Goal: Task Accomplishment & Management: Manage account settings

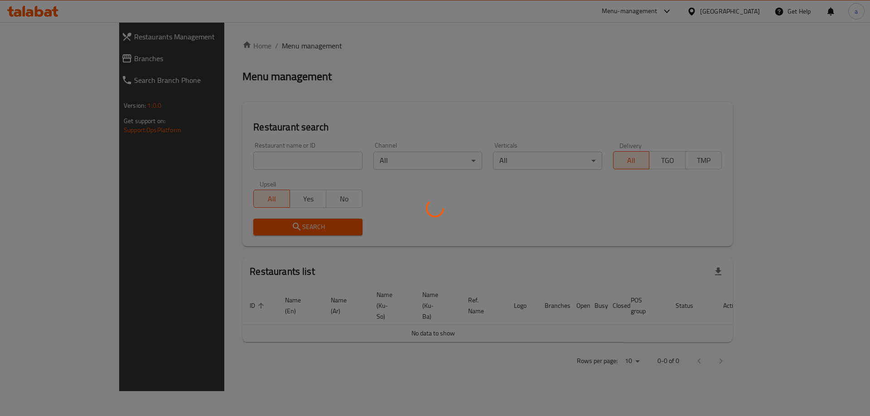
click at [685, 386] on div at bounding box center [435, 208] width 870 height 416
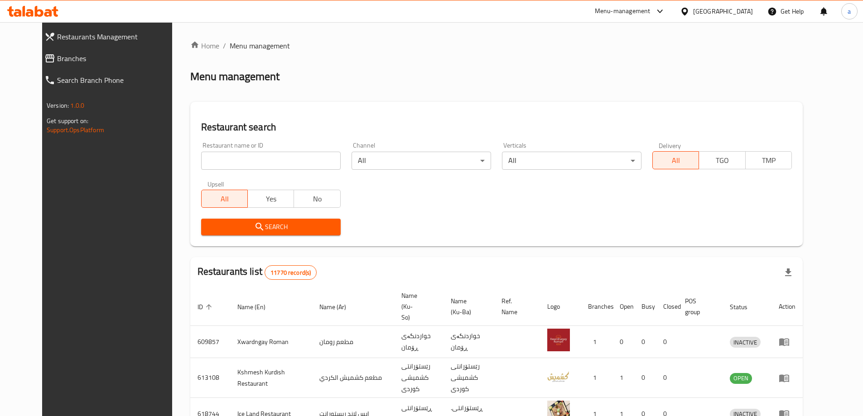
click at [269, 153] on input "search" at bounding box center [271, 161] width 140 height 18
paste input "631840"
type input "631840"
click at [248, 226] on span "Search" at bounding box center [270, 227] width 125 height 11
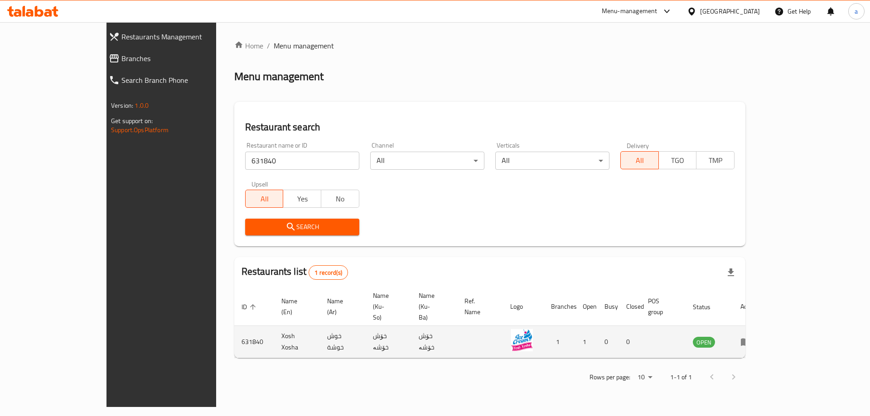
click at [751, 339] on icon "enhanced table" at bounding box center [746, 343] width 10 height 8
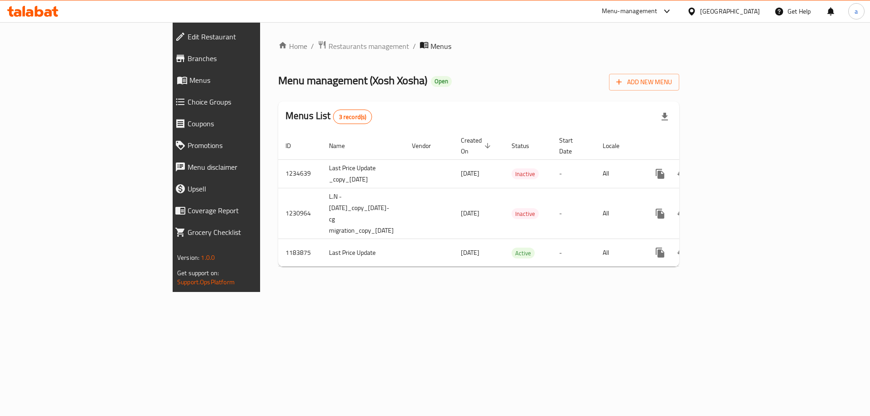
click at [168, 65] on link "Branches" at bounding box center [243, 59] width 150 height 22
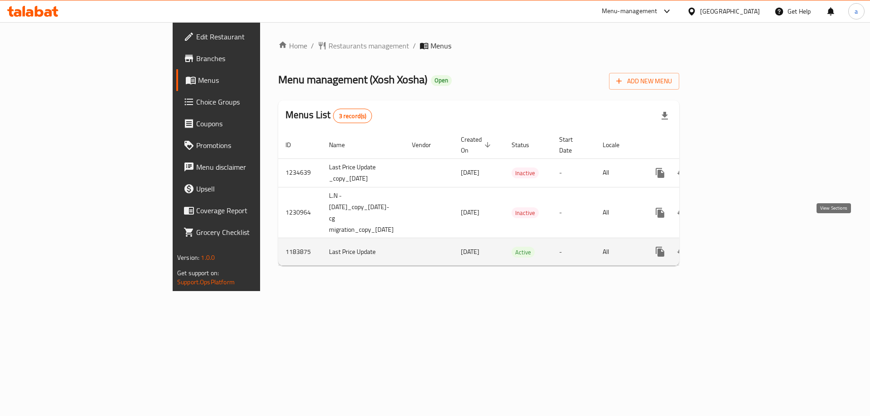
click at [729, 248] on icon "enhanced table" at bounding box center [725, 252] width 8 height 8
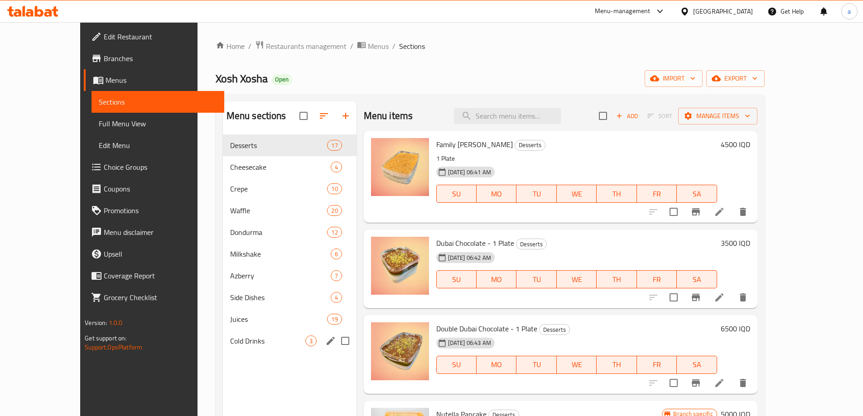
click at [239, 338] on span "Cold Drinks" at bounding box center [267, 341] width 75 height 11
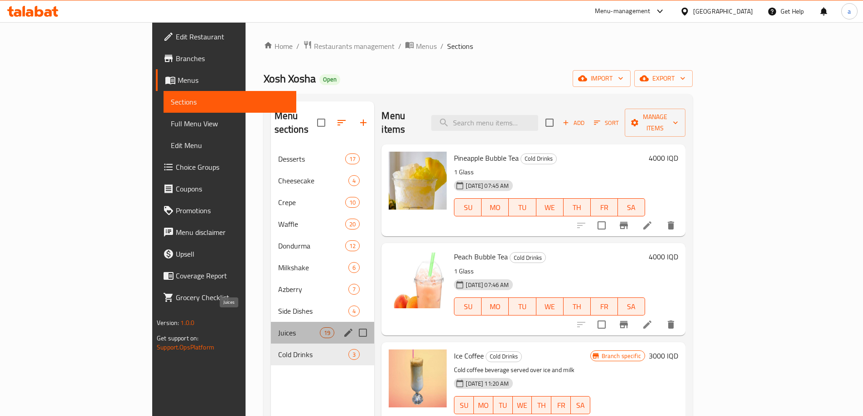
click at [278, 328] on span "Juices" at bounding box center [299, 333] width 42 height 11
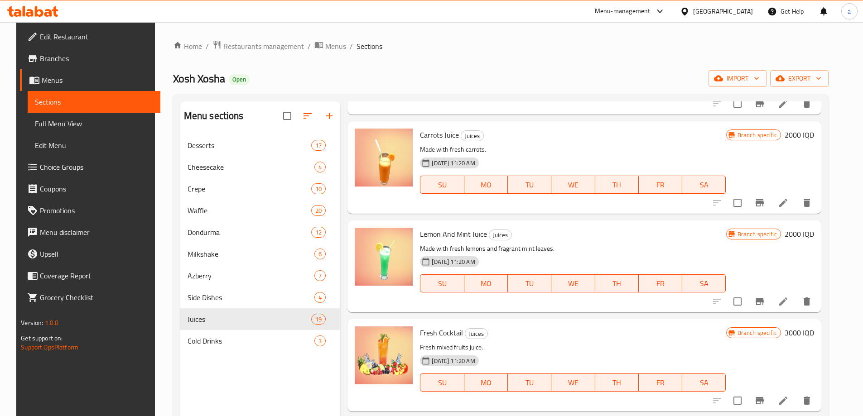
scroll to position [1498, 0]
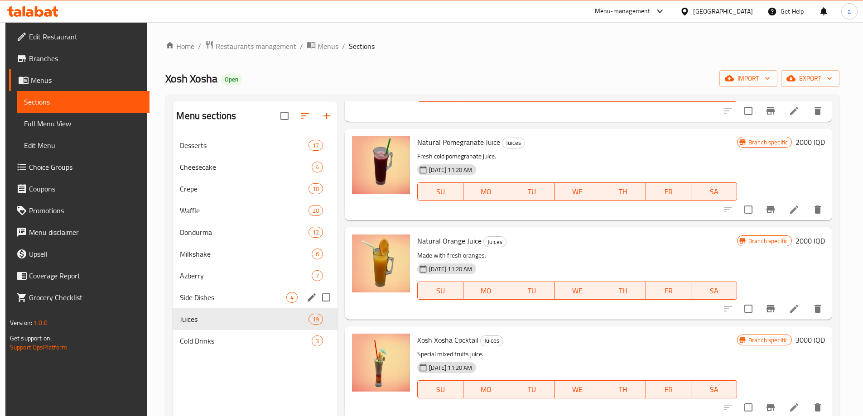
click at [205, 296] on span "Side Dishes" at bounding box center [233, 297] width 106 height 11
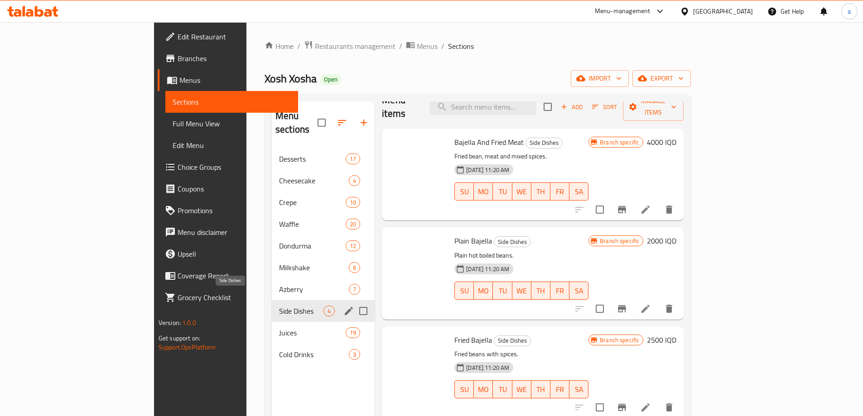
scroll to position [2, 0]
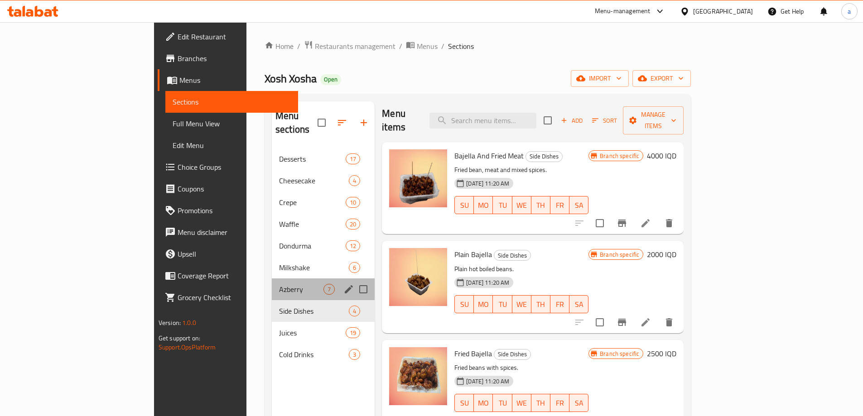
click at [272, 283] on div "Azberry 7" at bounding box center [323, 290] width 103 height 22
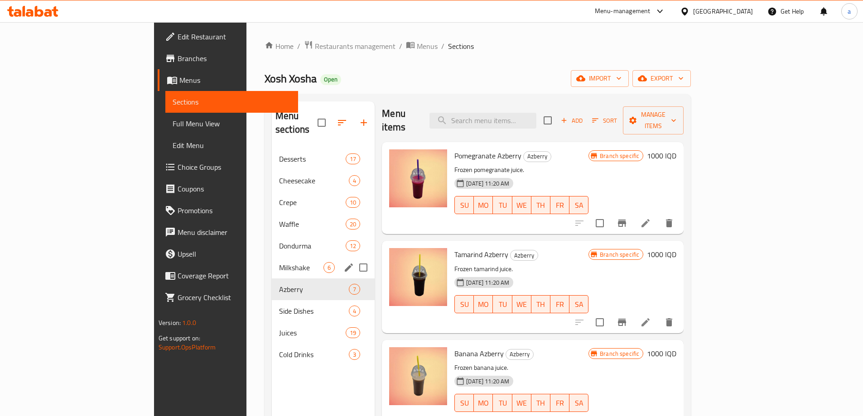
click at [272, 264] on div "Milkshake 6" at bounding box center [323, 268] width 103 height 22
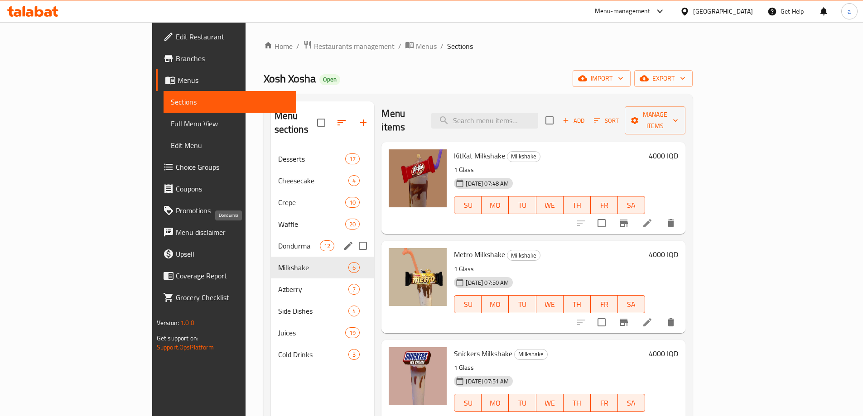
click at [278, 241] on span "Dondurma" at bounding box center [299, 246] width 42 height 11
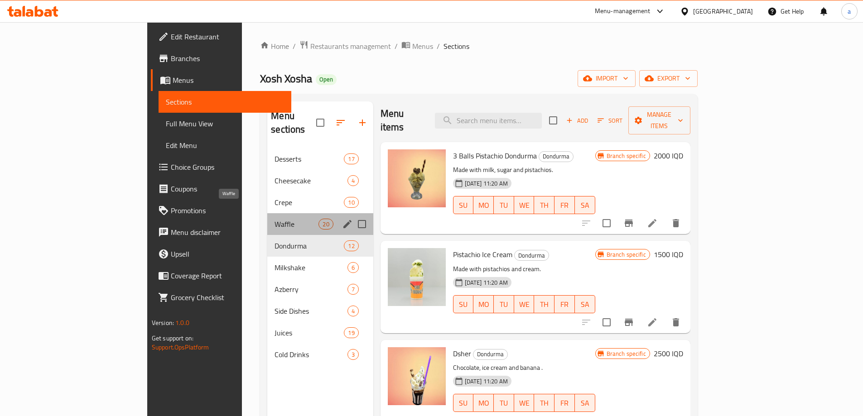
click at [275, 219] on span "Waffle" at bounding box center [297, 224] width 44 height 11
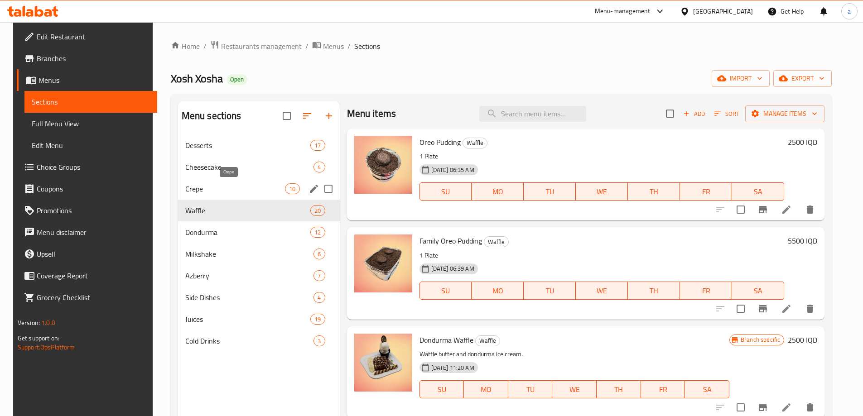
click at [235, 181] on div "Crepe 10" at bounding box center [259, 189] width 162 height 22
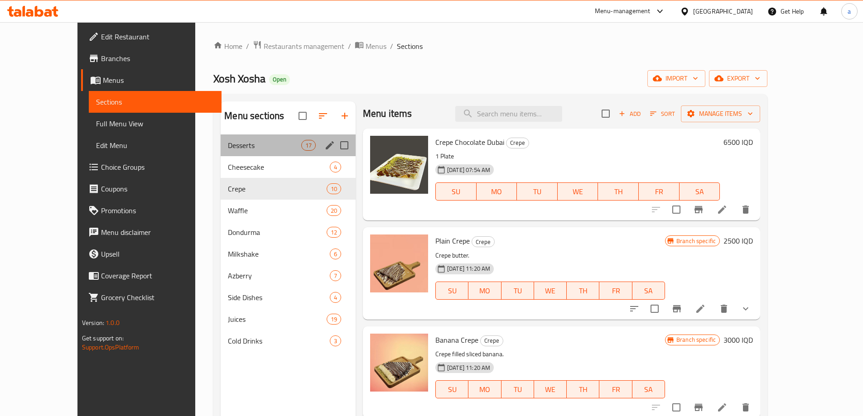
click at [247, 152] on div "Desserts 17" at bounding box center [288, 146] width 135 height 22
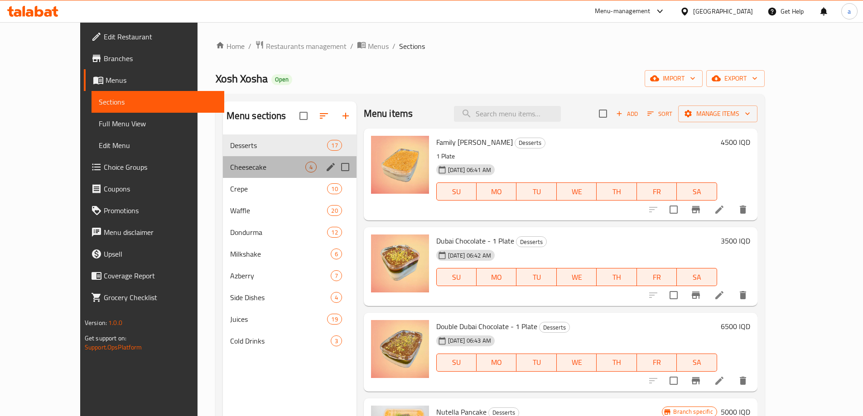
click at [244, 159] on div "Cheesecake 4" at bounding box center [290, 167] width 134 height 22
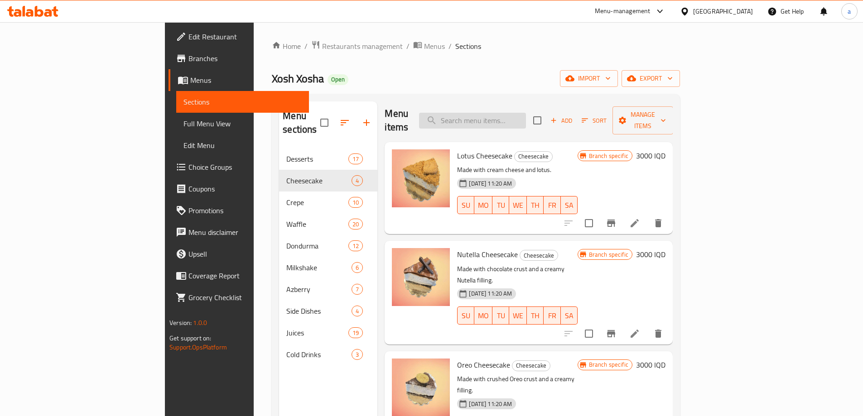
click at [515, 113] on input "search" at bounding box center [472, 121] width 107 height 16
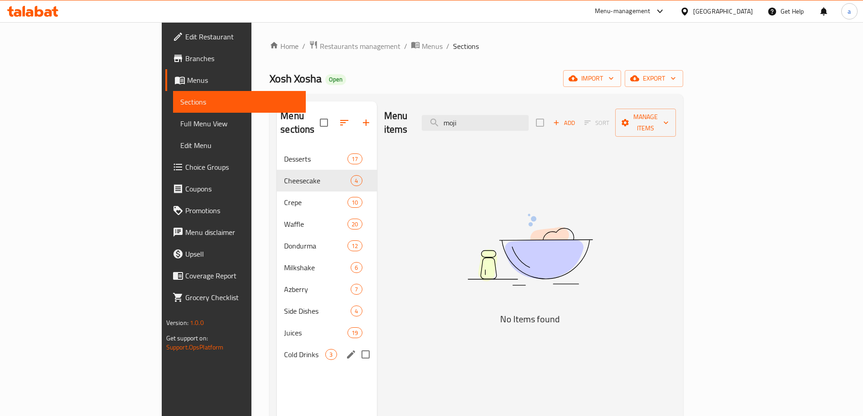
type input "moji"
click at [277, 344] on div "Cold Drinks 3" at bounding box center [327, 355] width 100 height 22
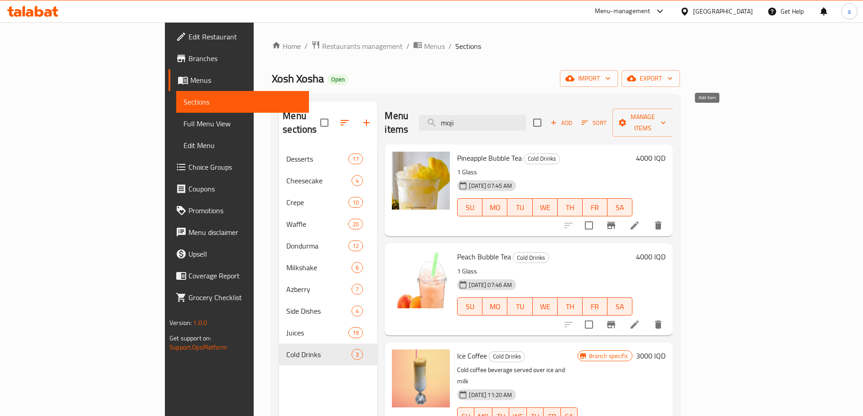
click at [576, 116] on button "Add" at bounding box center [561, 123] width 29 height 14
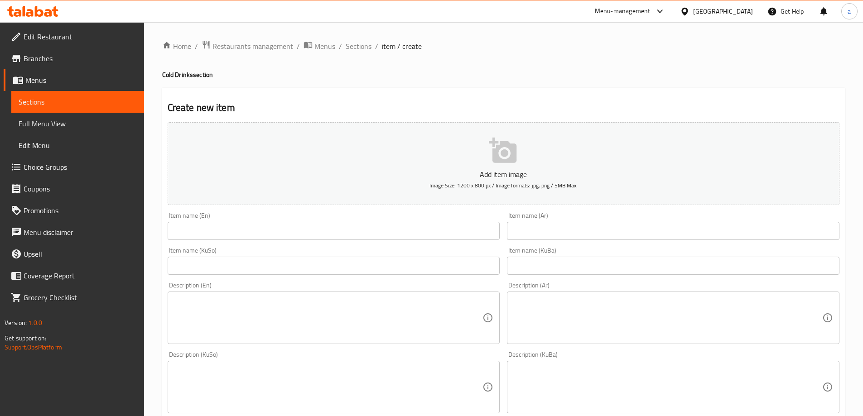
click at [453, 232] on input "text" at bounding box center [334, 231] width 333 height 18
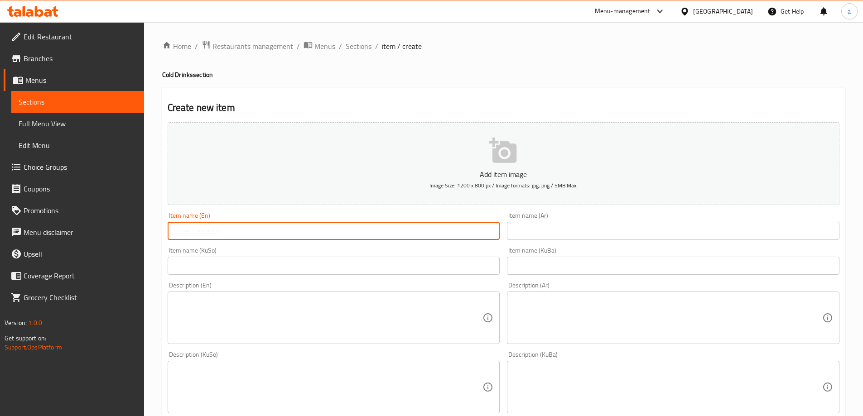
paste input "Blueberry Mojito"
type input "Blueberry Mojito"
click at [534, 235] on input "text" at bounding box center [673, 231] width 333 height 18
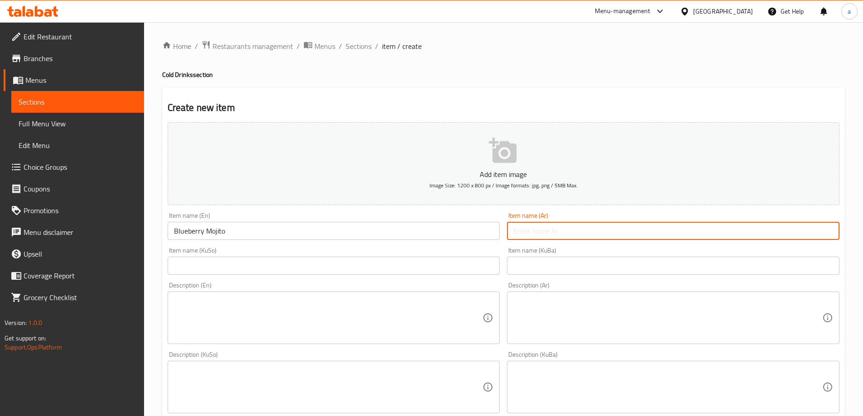
paste input "موهيتو توت أزرق"
type input "موهيتو توت أزرق"
click at [446, 270] on input "text" at bounding box center [334, 266] width 333 height 18
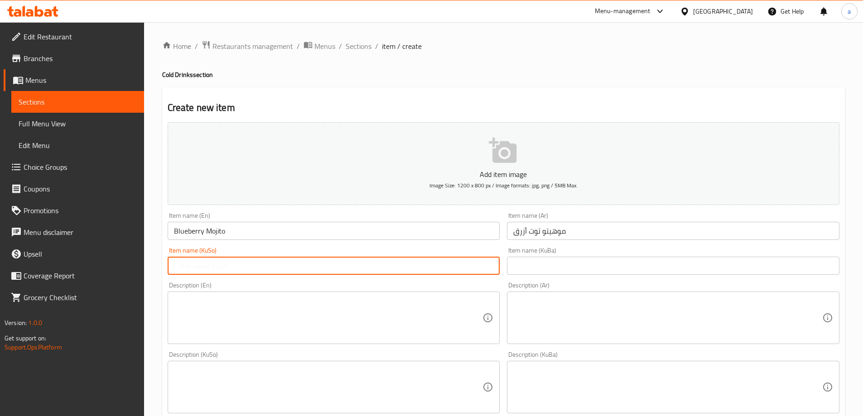
paste input "مۆهيتۆ تووی شين"
type input "مۆهيتۆ تووی شين"
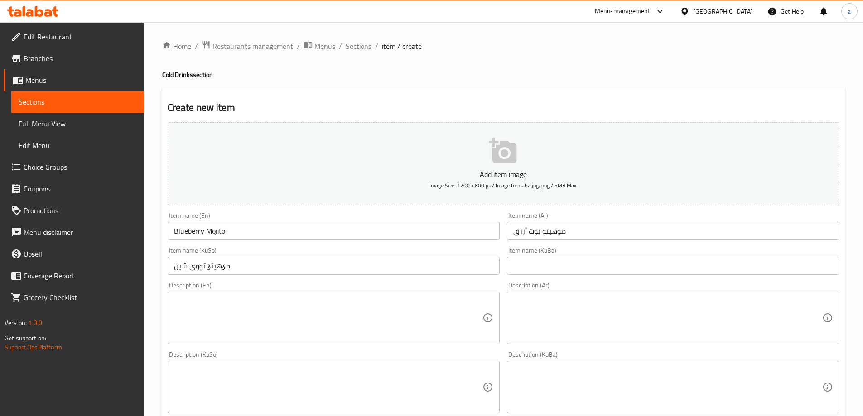
click at [551, 277] on div "Item name (KuBa) Item name (KuBa)" at bounding box center [673, 261] width 340 height 35
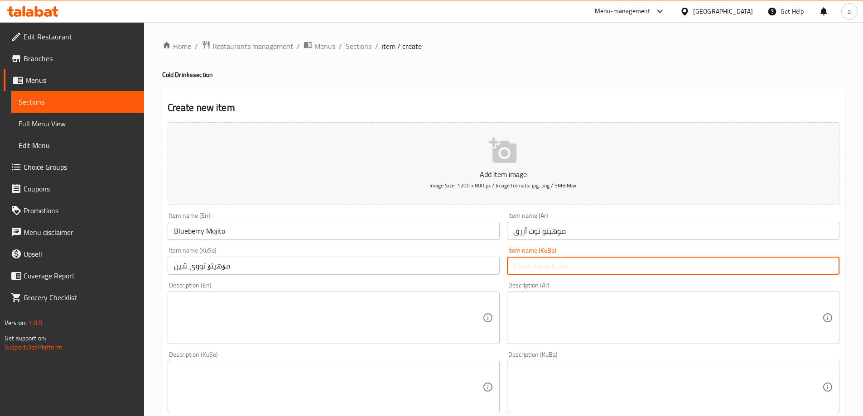
click at [548, 265] on input "text" at bounding box center [673, 266] width 333 height 18
paste input "مۆهيتۆ تووی شين"
type input "مۆهيتۆ تووی شين"
click at [425, 383] on textarea at bounding box center [328, 387] width 309 height 43
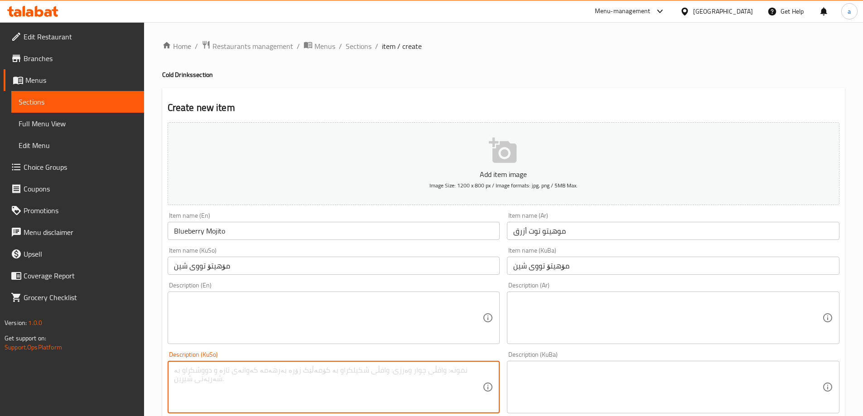
paste textarea "پەرداخ"
type textarea "پەرداخ"
click at [558, 372] on textarea at bounding box center [667, 387] width 309 height 43
paste textarea "پەرداخ"
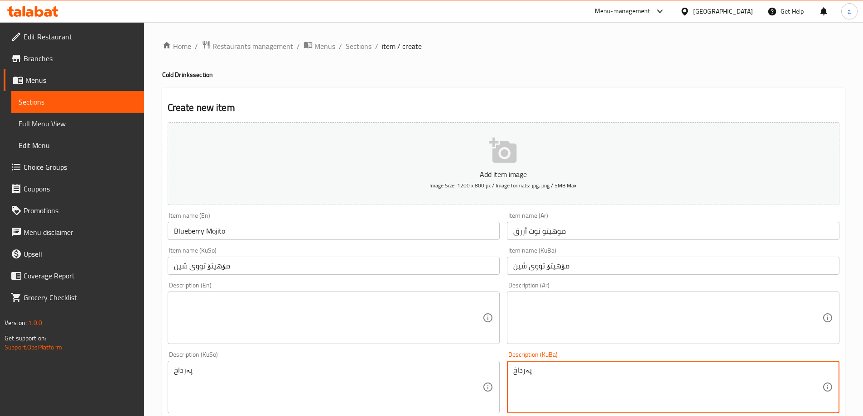
type textarea "پەرداخ"
click at [585, 303] on textarea at bounding box center [667, 318] width 309 height 43
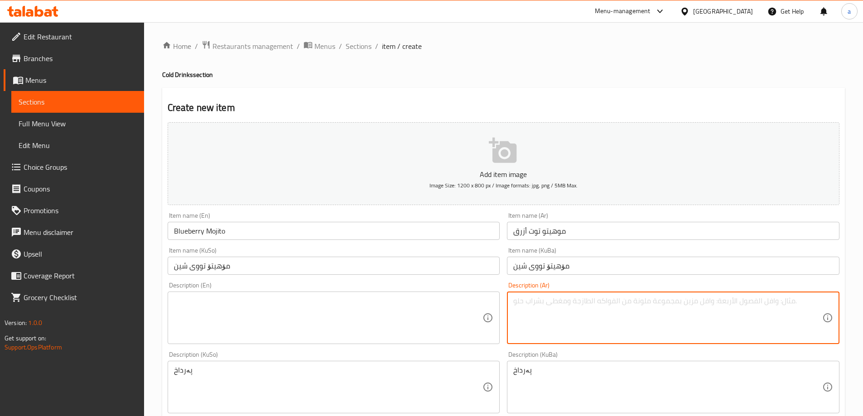
paste textarea "كاسة"
type textarea "كاسة"
click at [402, 307] on textarea at bounding box center [328, 318] width 309 height 43
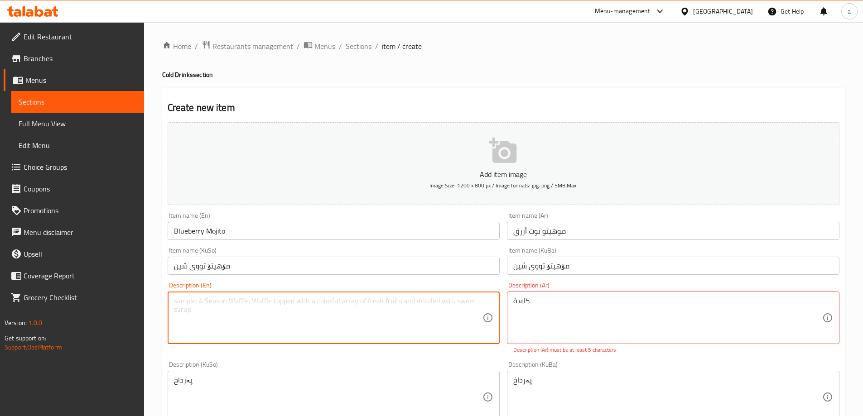
paste textarea "1 Glass"
type textarea "1 Glass"
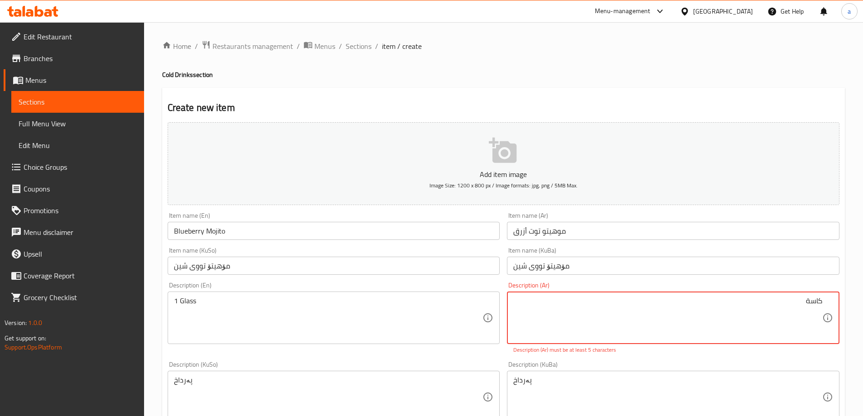
click at [822, 298] on div "كاسة Description (Ar)" at bounding box center [673, 318] width 333 height 53
drag, startPoint x: 829, startPoint y: 308, endPoint x: 825, endPoint y: 304, distance: 5.8
click at [826, 305] on div "كاسة Description (Ar)" at bounding box center [673, 318] width 333 height 53
click at [824, 304] on div "كاسة Description (Ar)" at bounding box center [673, 318] width 333 height 53
click at [819, 300] on textarea "كاسة" at bounding box center [667, 318] width 309 height 43
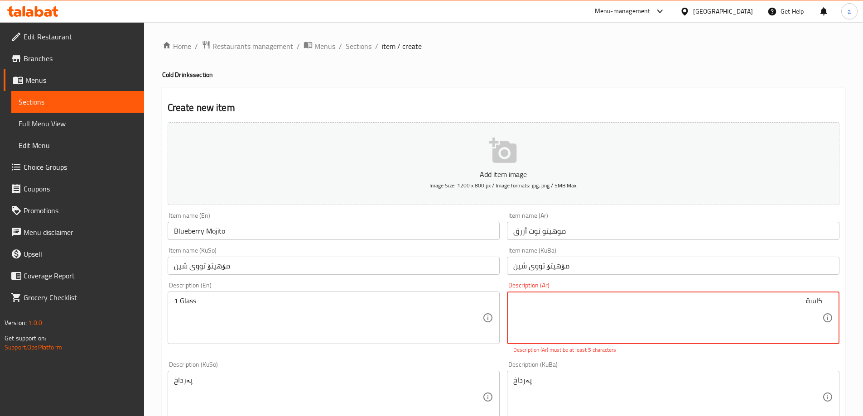
click at [820, 301] on textarea "كاسة" at bounding box center [667, 318] width 309 height 43
click at [823, 301] on div "كاسة Description (Ar)" at bounding box center [673, 318] width 333 height 53
click at [820, 301] on textarea "كاسة" at bounding box center [667, 318] width 309 height 43
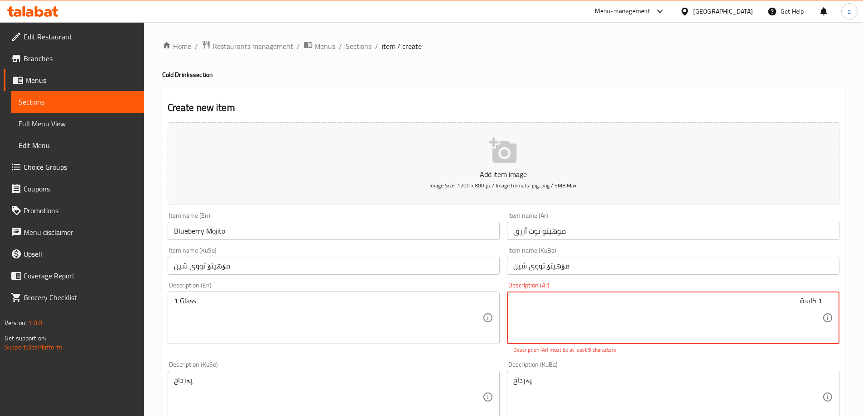
type textarea "1 كاسة"
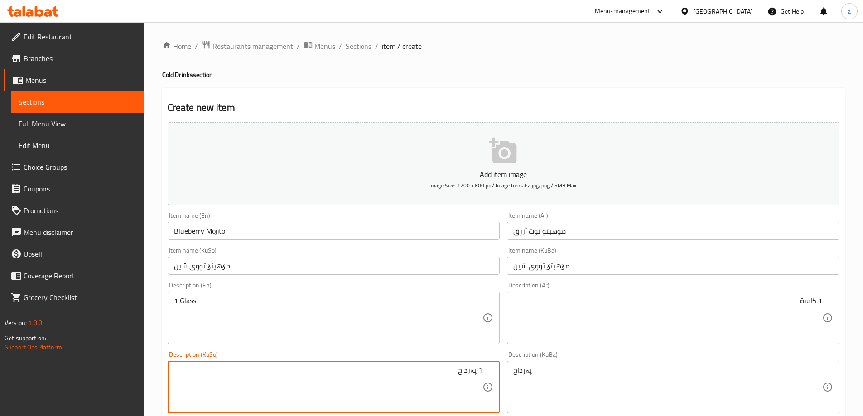
click at [481, 377] on textarea "1 پەرداخ" at bounding box center [328, 387] width 309 height 43
click at [481, 375] on textarea "1 پەرداخ" at bounding box center [328, 387] width 309 height 43
click at [480, 375] on textarea "1 پەرداخ" at bounding box center [328, 387] width 309 height 43
type textarea "1 پەرداخ"
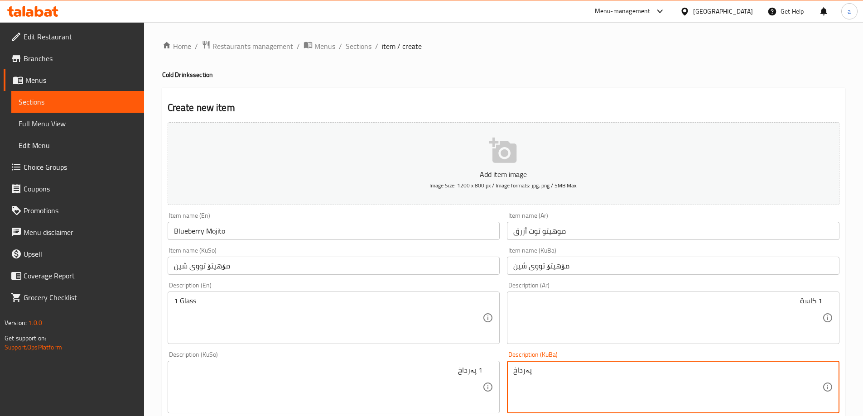
click at [527, 374] on textarea "پەرداخ" at bounding box center [667, 387] width 309 height 43
paste textarea "1"
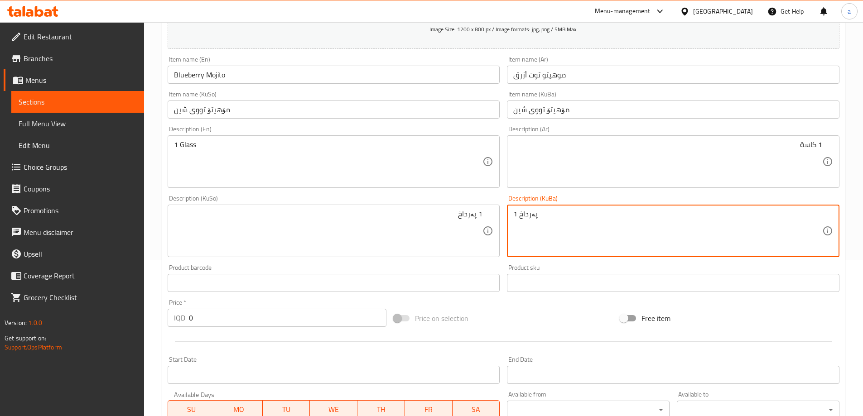
scroll to position [302, 0]
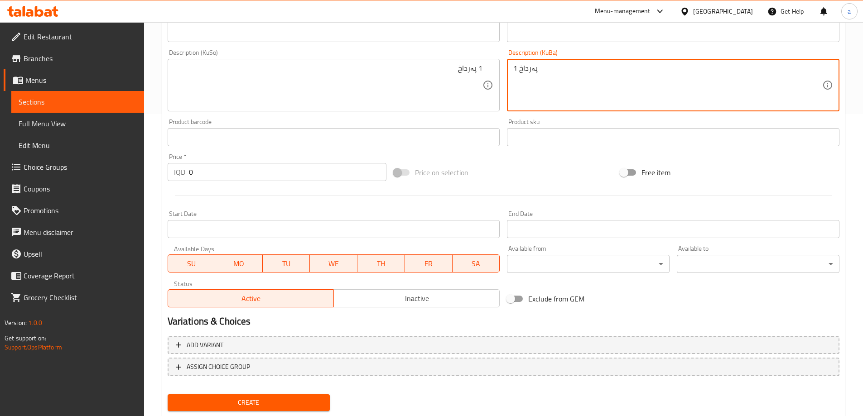
type textarea "1 پەرداخ"
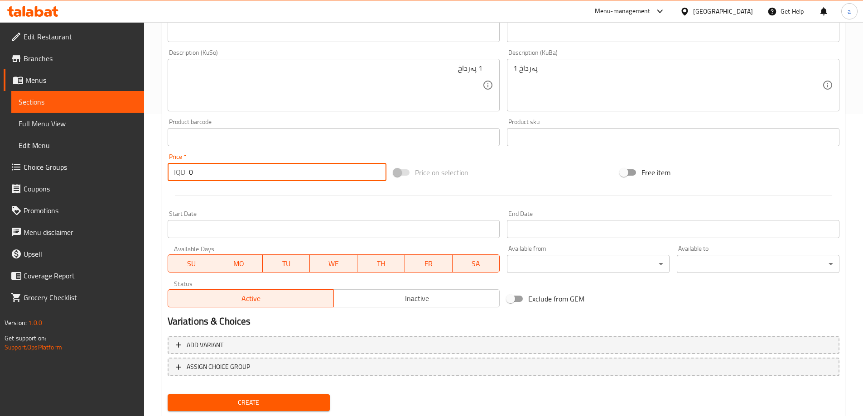
drag, startPoint x: 194, startPoint y: 174, endPoint x: 182, endPoint y: 175, distance: 12.3
click at [182, 175] on div "IQD 0 Price *" at bounding box center [277, 172] width 219 height 18
paste input "300"
type input "3000"
click at [230, 397] on button "Create" at bounding box center [249, 403] width 163 height 17
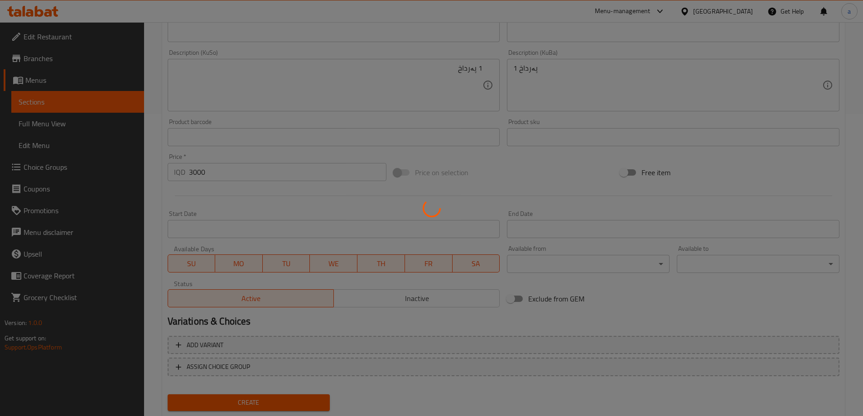
type input "0"
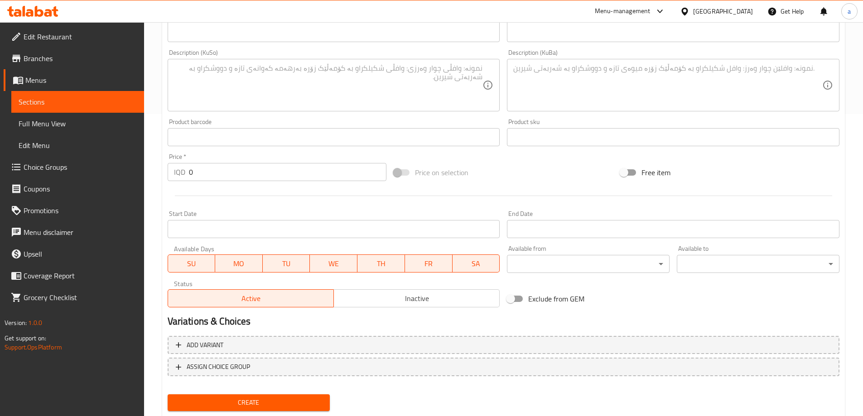
scroll to position [151, 0]
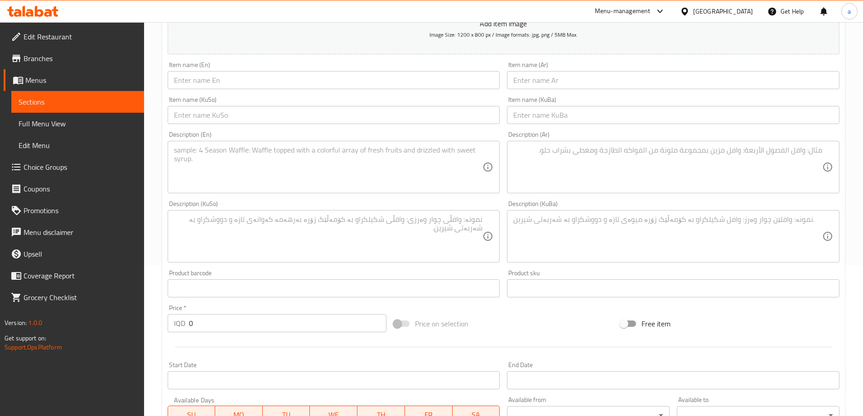
click at [337, 136] on div "Description (En) Description (En)" at bounding box center [334, 162] width 333 height 62
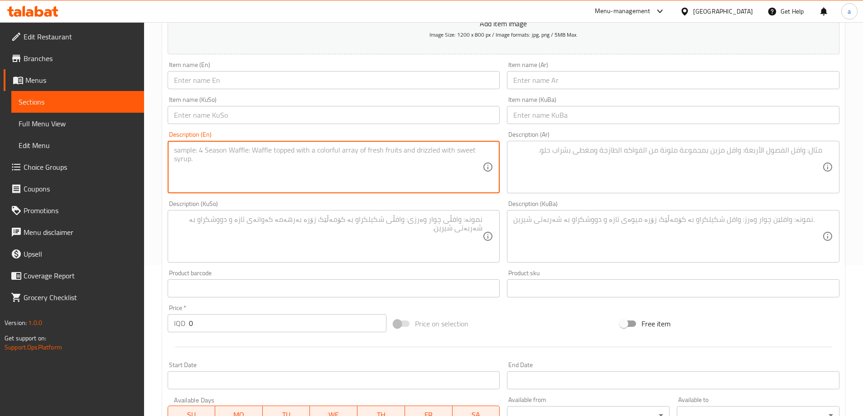
click at [337, 154] on textarea at bounding box center [328, 167] width 309 height 43
paste textarea "1 Glass"
type textarea "1 Glass"
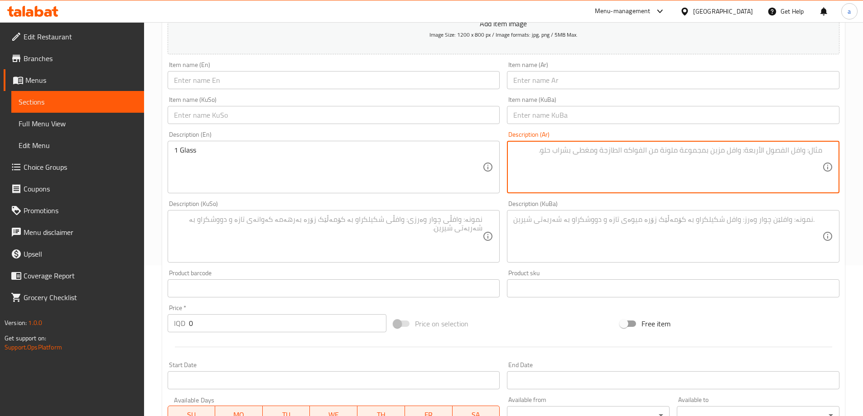
click at [635, 148] on textarea at bounding box center [667, 167] width 309 height 43
paste textarea "كاسة"
type textarea "كاسة"
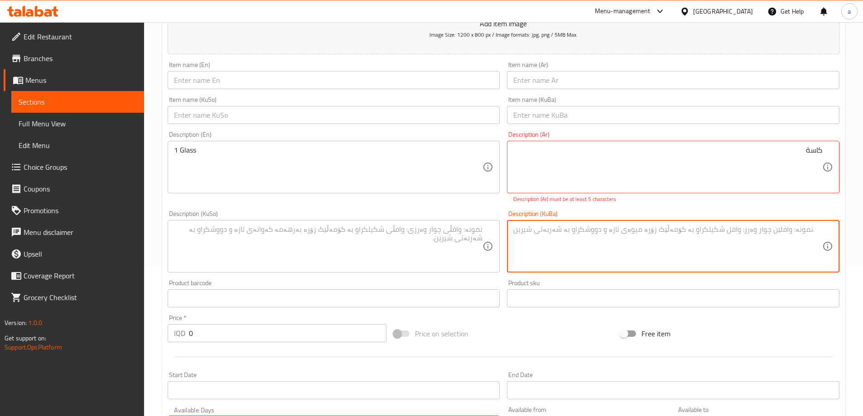
click at [627, 225] on textarea at bounding box center [667, 246] width 309 height 43
paste textarea "1 پەرداخ"
type textarea "1 پەرداخ"
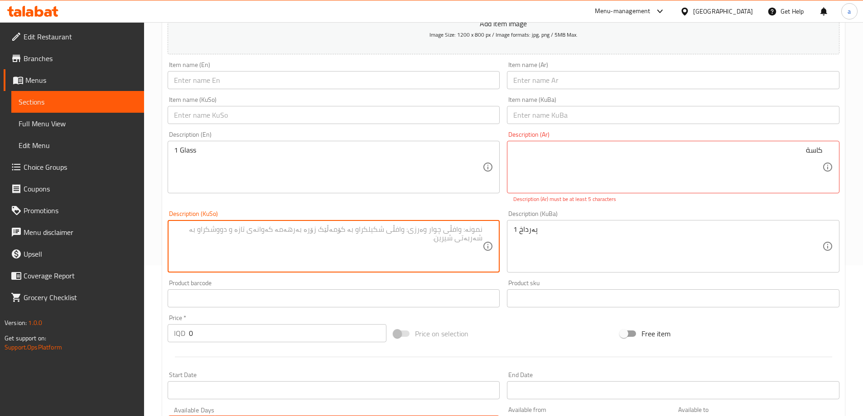
click at [272, 246] on textarea at bounding box center [328, 246] width 309 height 43
paste textarea "1 پەرداخ"
type textarea "1 پەرداخ"
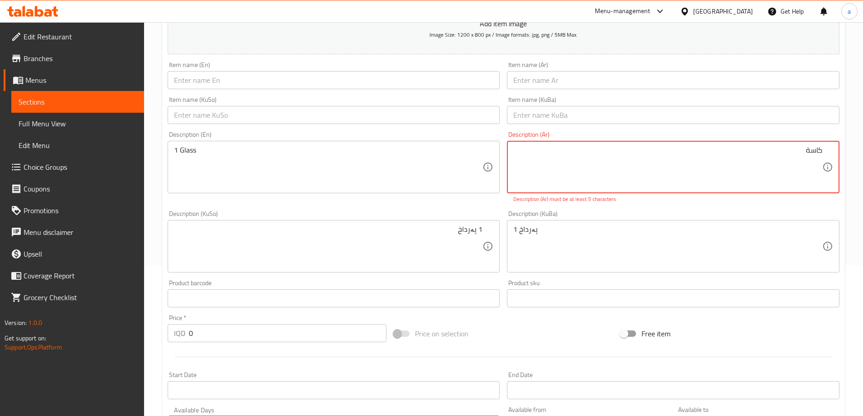
click at [821, 151] on textarea "كاسة" at bounding box center [667, 167] width 309 height 43
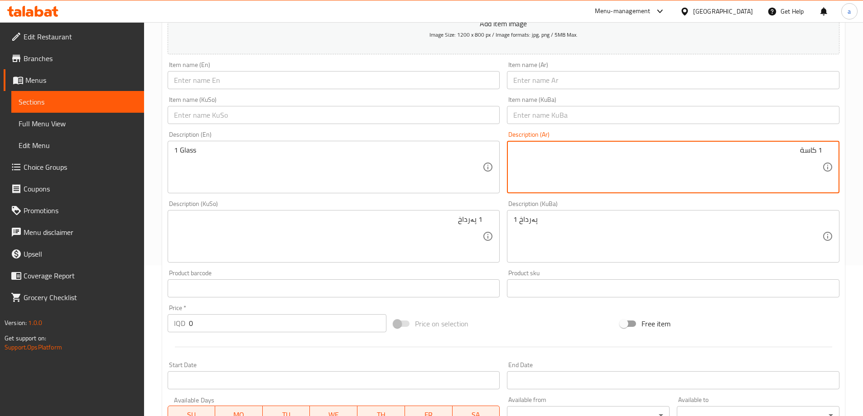
type textarea "1 كاسة"
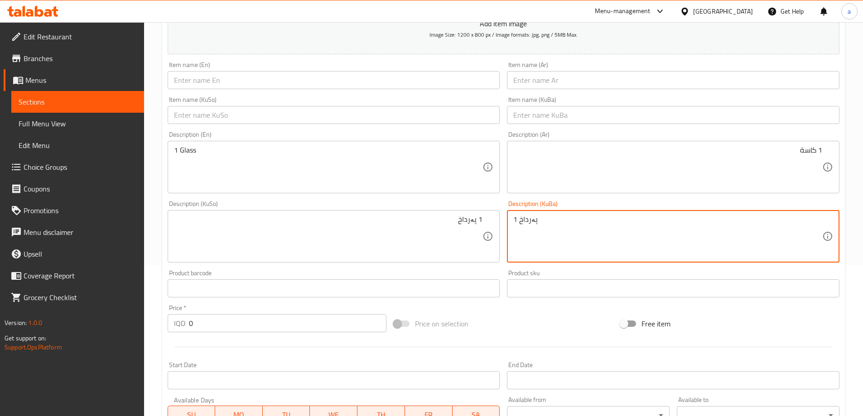
scroll to position [0, 0]
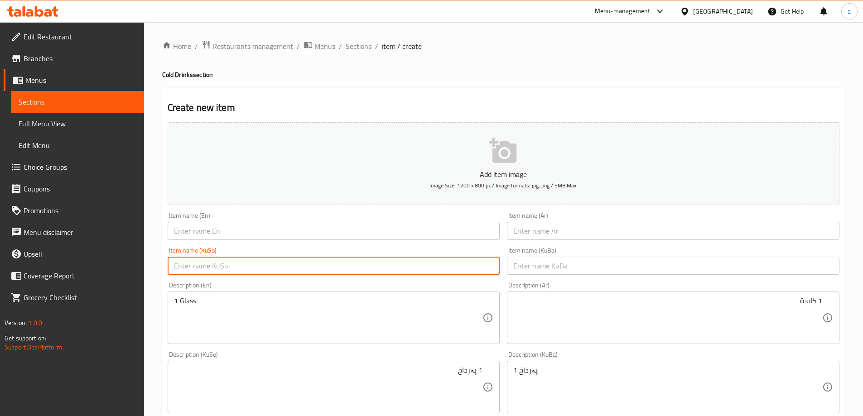
click at [337, 269] on input "text" at bounding box center [334, 266] width 333 height 18
paste input "مۆهيتۆی ليمۆ بە نەعنا"
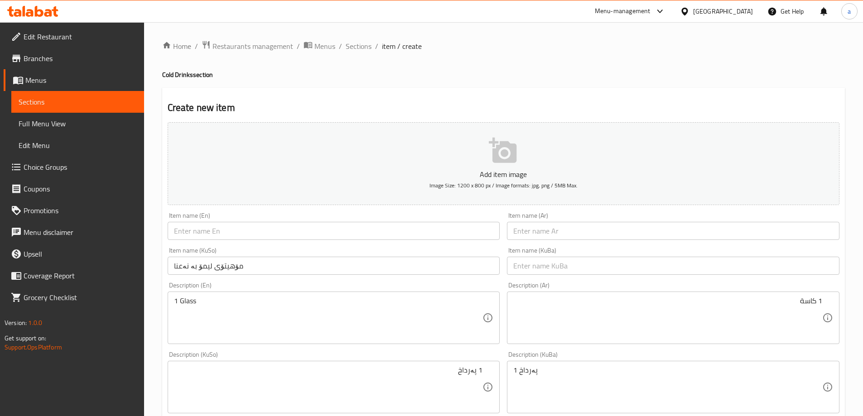
click at [327, 254] on div "Item name (KuSo) مۆهيتۆی ليمۆ بە نەعنا Item name (KuSo)" at bounding box center [334, 261] width 333 height 28
click at [333, 275] on div "Item name (KuSo) مۆهيتۆی ليمۆ بە نەعنا Item name (KuSo)" at bounding box center [334, 261] width 340 height 35
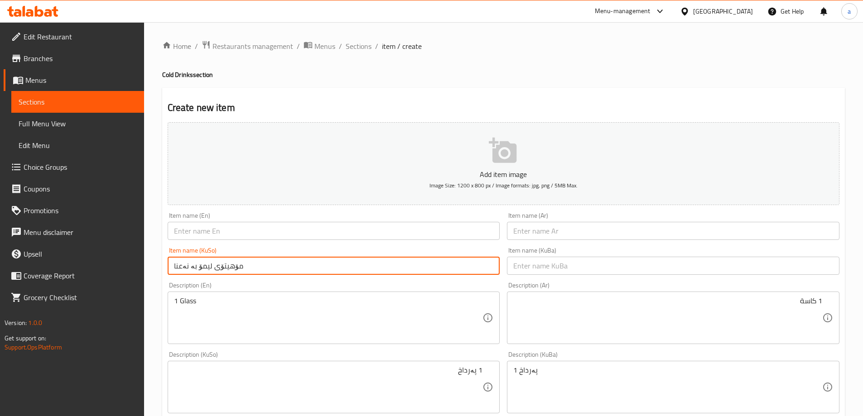
click at [338, 272] on input "مۆهيتۆی ليمۆ بە نەعنا" at bounding box center [334, 266] width 333 height 18
type input "مۆهيتۆی ليمۆ بە نەعناع"
click at [541, 269] on input "text" at bounding box center [673, 266] width 333 height 18
paste input "مۆهيتۆی ليمۆ بە نەعناع"
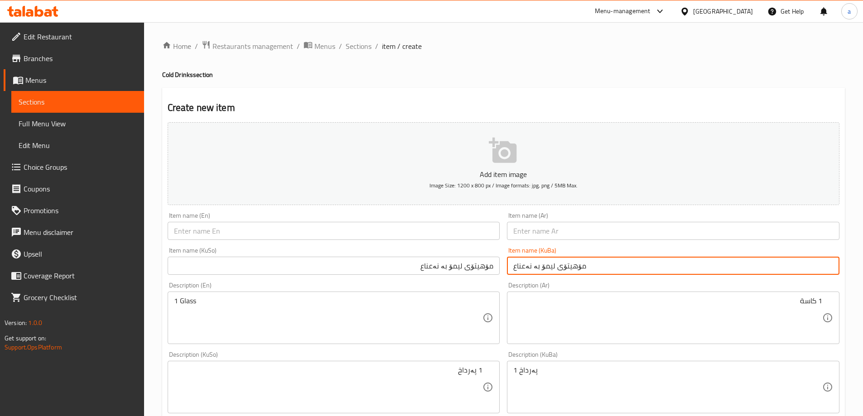
type input "مۆهيتۆی ليمۆ بە نەعناع"
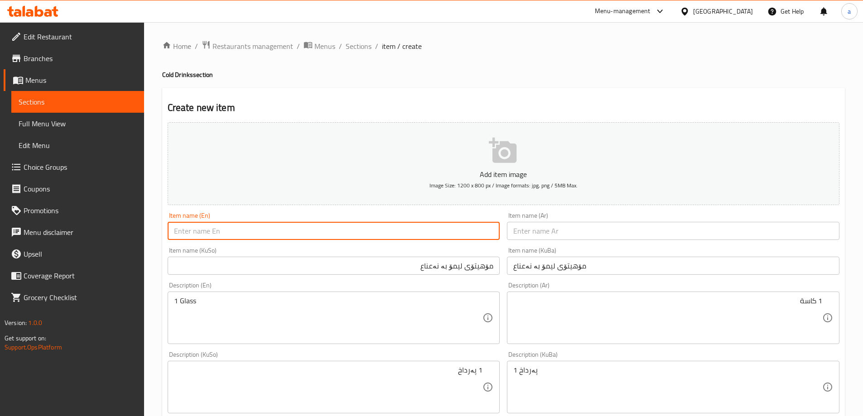
click at [375, 231] on input "text" at bounding box center [334, 231] width 333 height 18
paste input "Lemon Mint Mojito"
type input "Lemon Mint Mojito"
click at [606, 232] on input "text" at bounding box center [673, 231] width 333 height 18
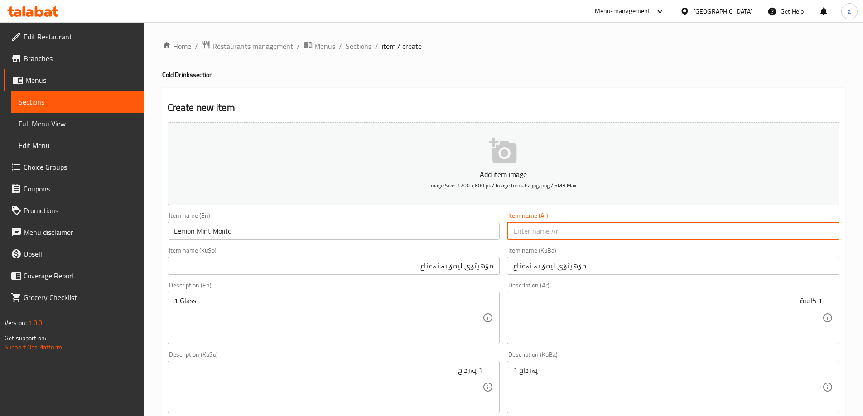
paste input "موهيتو ليمون بالنعناع"
type input "موهيتو ليمون بالنعناع"
click at [551, 357] on div "Description (KuBa) 1 پەرداخ Description (KuBa)" at bounding box center [673, 383] width 333 height 62
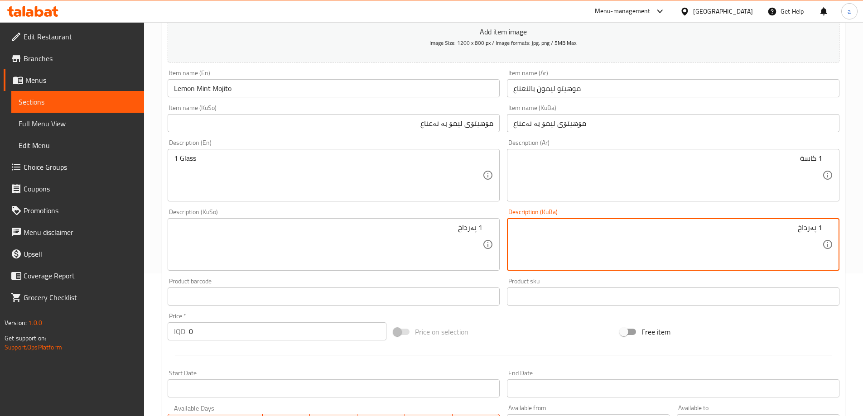
scroll to position [151, 0]
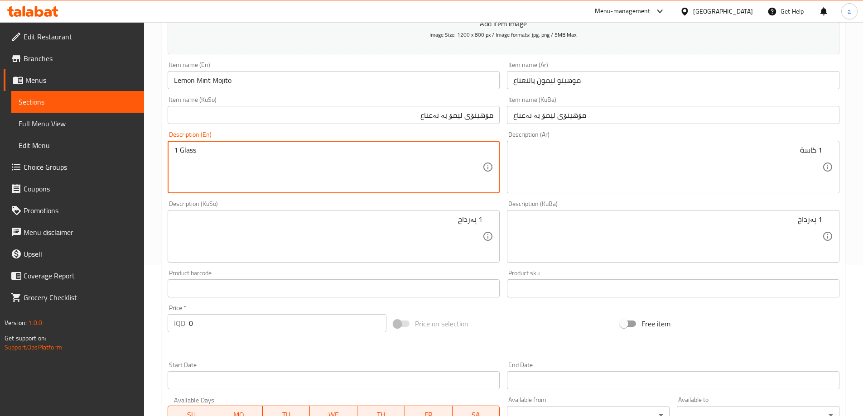
click at [196, 150] on textarea "1 Glass" at bounding box center [328, 167] width 309 height 43
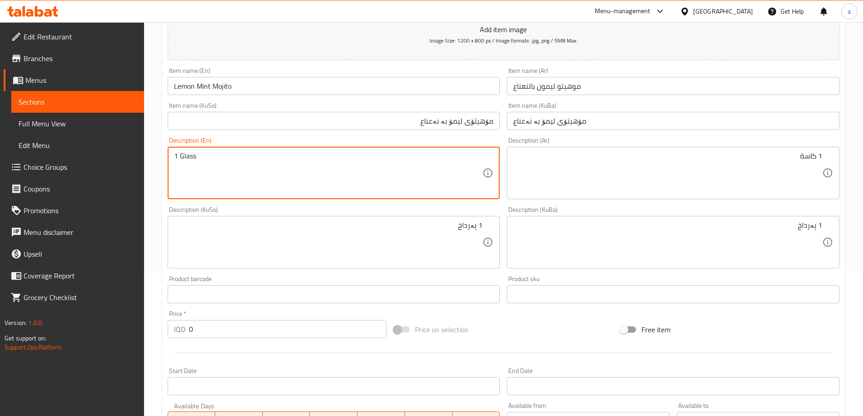
scroll to position [302, 0]
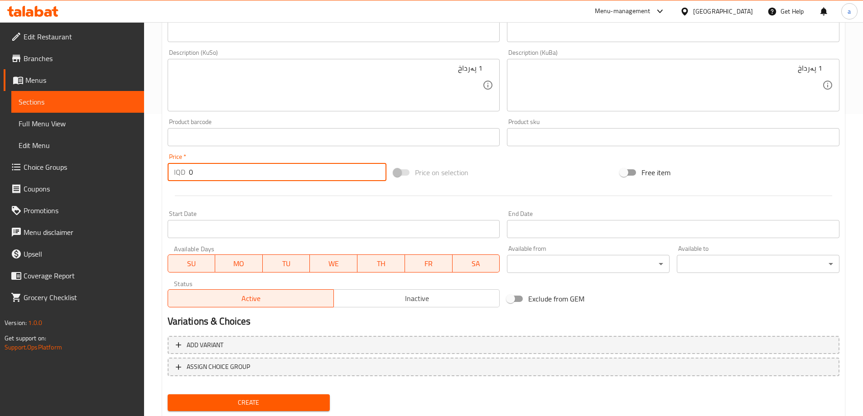
drag, startPoint x: 213, startPoint y: 169, endPoint x: 148, endPoint y: 179, distance: 65.1
click at [148, 179] on div "Home / Restaurants management / Menus / Sections / item / create Cold Drinks se…" at bounding box center [503, 81] width 719 height 722
paste input "300"
type input "3000"
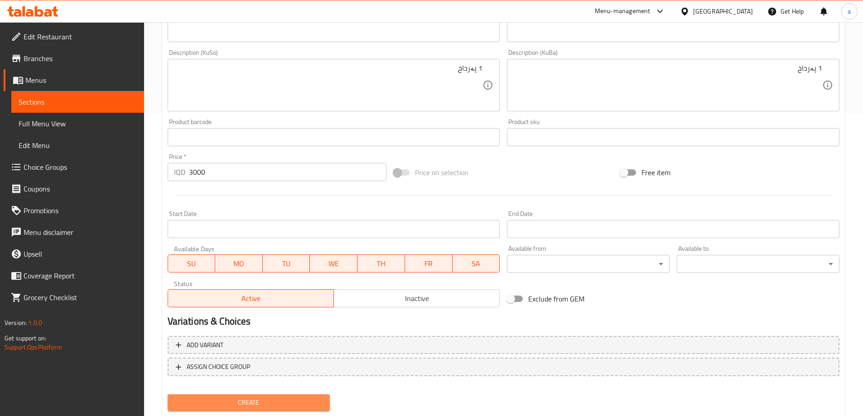
click at [267, 408] on span "Create" at bounding box center [249, 402] width 148 height 11
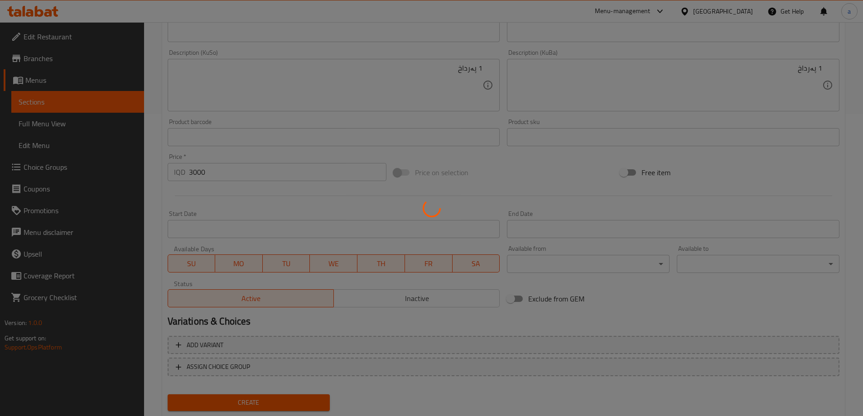
type input "0"
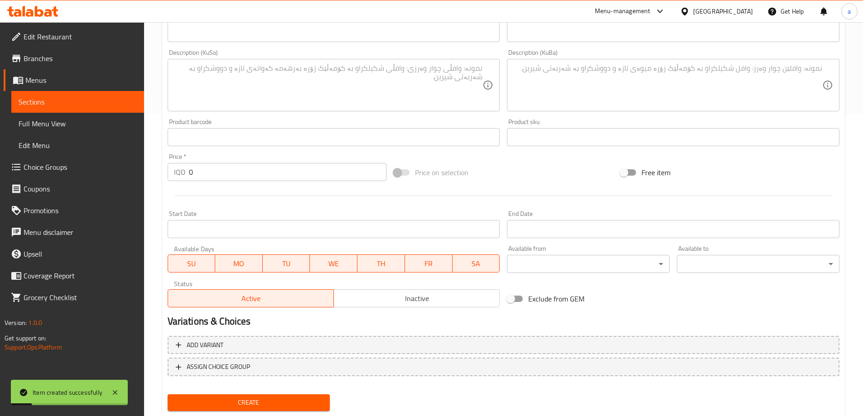
click at [94, 109] on link "Sections" at bounding box center [77, 102] width 133 height 22
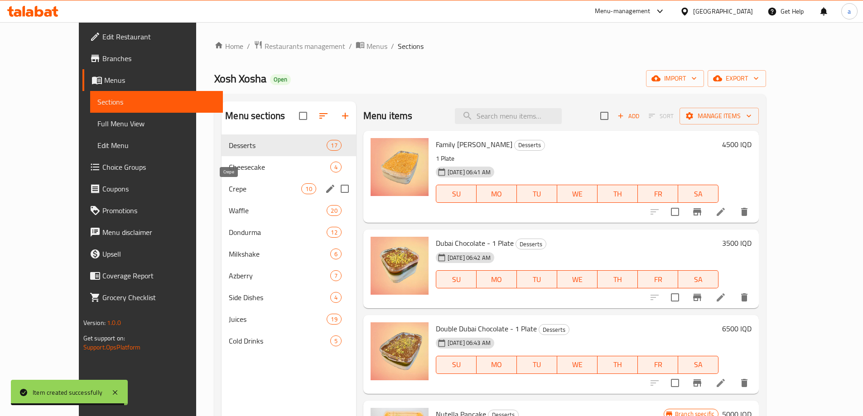
click at [229, 189] on span "Crepe" at bounding box center [265, 189] width 72 height 11
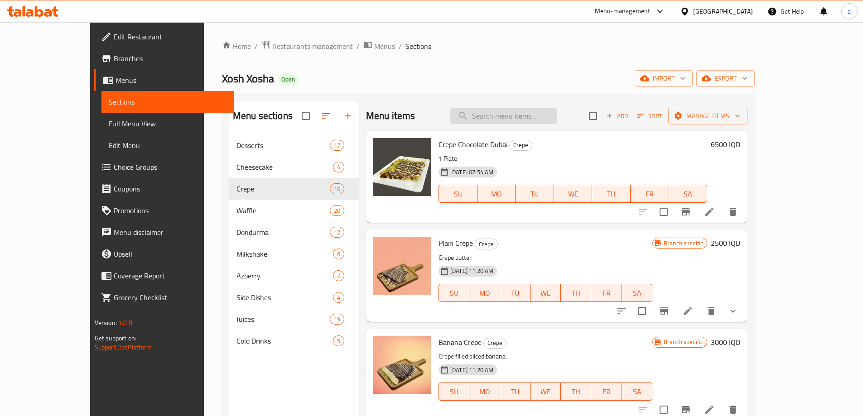
click at [550, 121] on input "search" at bounding box center [503, 116] width 107 height 16
paste input "Fettochino crepe"
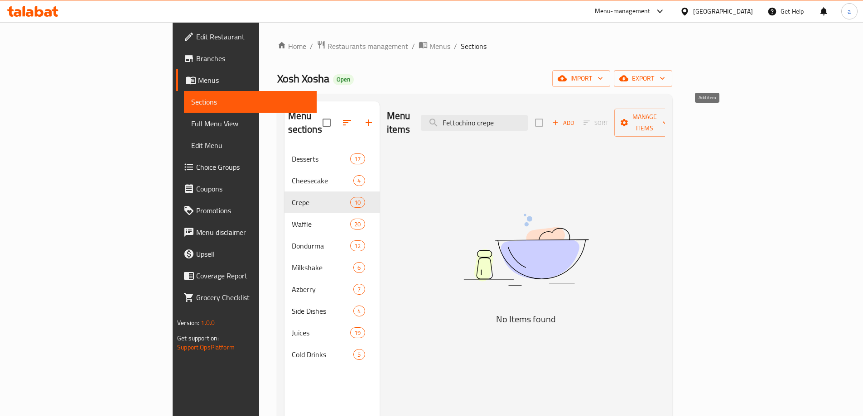
type input "Fettochino crepe"
click at [575, 118] on span "Add" at bounding box center [563, 123] width 24 height 10
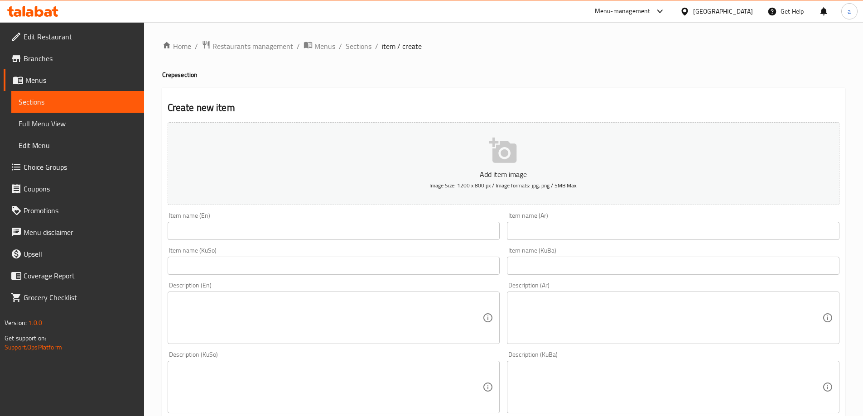
click at [376, 239] on input "text" at bounding box center [334, 231] width 333 height 18
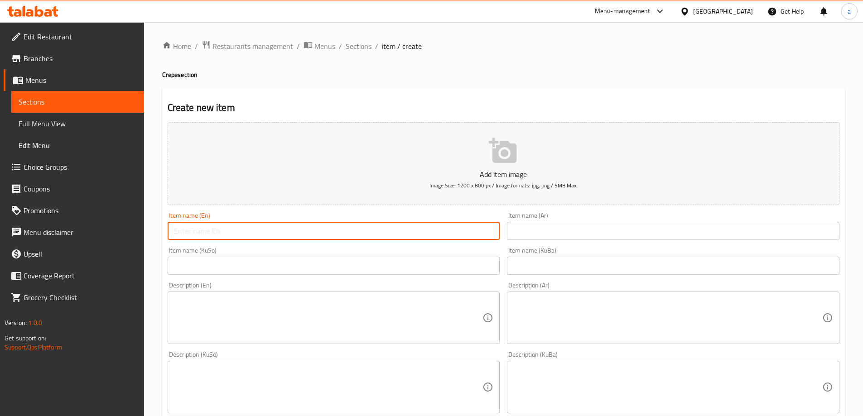
paste input "Fettochino crepe"
drag, startPoint x: 296, startPoint y: 237, endPoint x: 92, endPoint y: 252, distance: 205.0
click at [92, 252] on div "Edit Restaurant Branches Menus Sections Full Menu View Edit Menu Choice Groups …" at bounding box center [431, 383] width 863 height 722
paste input "uccine C"
type input "Fettuccine Crepe"
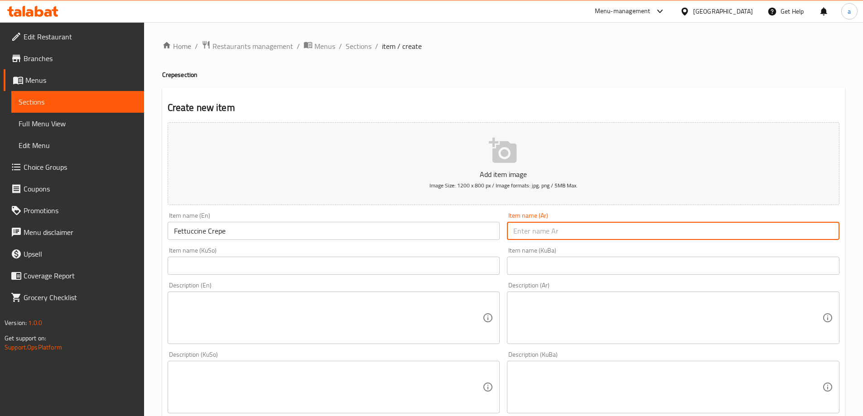
click at [536, 235] on input "text" at bounding box center [673, 231] width 333 height 18
paste input "كريب فيتوتشيني"
type input "كريب فيتوتشيني"
click at [365, 281] on div "Description (En) Description (En)" at bounding box center [334, 313] width 340 height 69
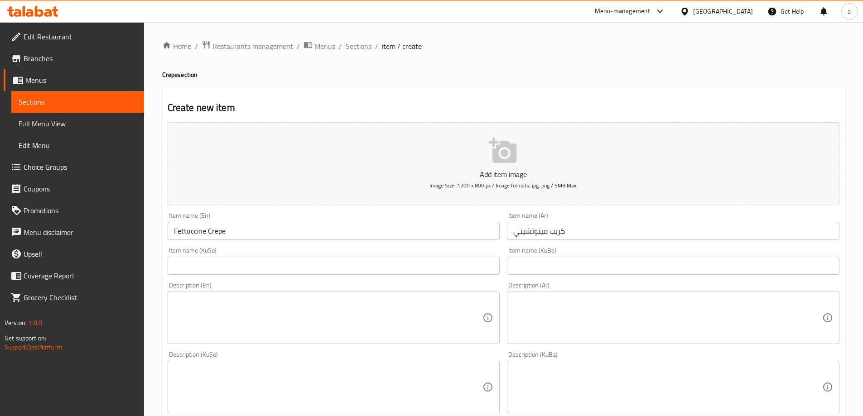
click at [359, 266] on input "text" at bounding box center [334, 266] width 333 height 18
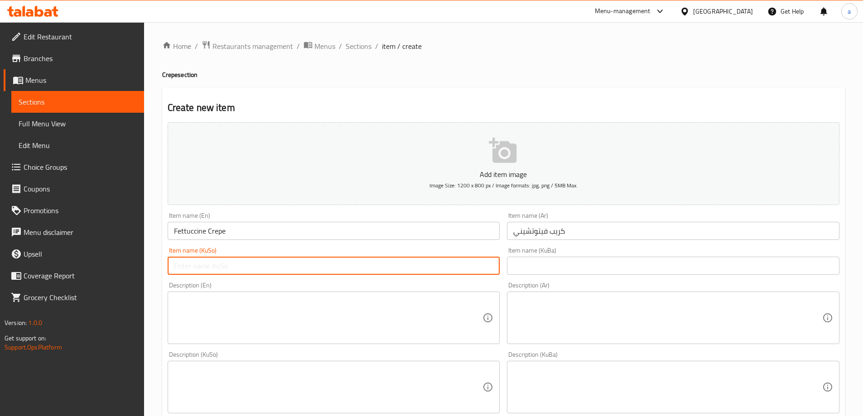
paste input "کرێپی فێتۆچینی"
type input "کرێپی فێتۆچینی"
click at [536, 261] on input "text" at bounding box center [673, 266] width 333 height 18
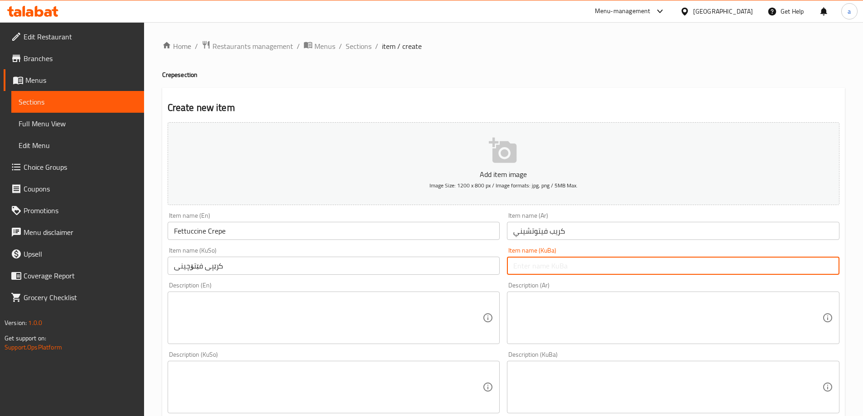
paste input "کرێپی فێتۆچینی"
type input "کرێپی فێتۆچینی"
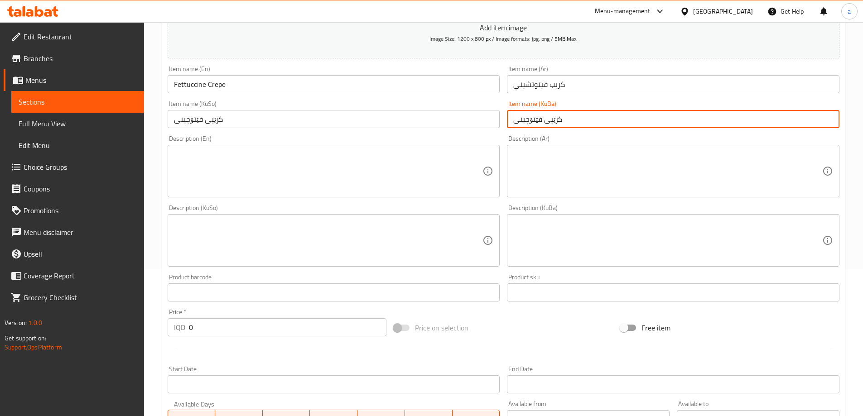
scroll to position [151, 0]
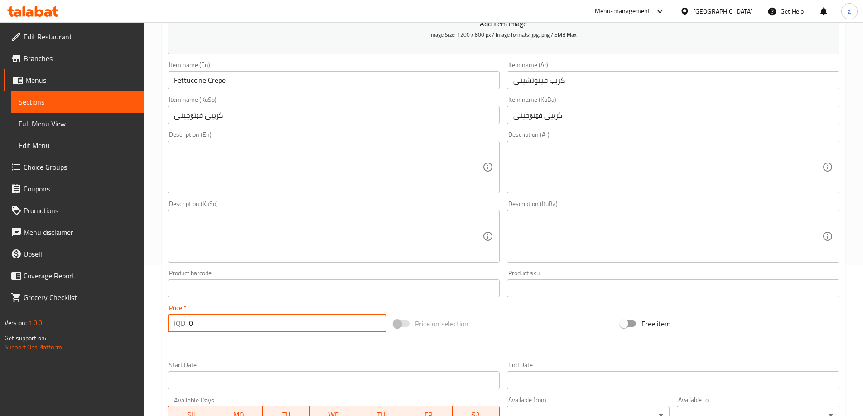
drag, startPoint x: 243, startPoint y: 329, endPoint x: 138, endPoint y: 336, distance: 105.4
click at [138, 336] on div "Edit Restaurant Branches Menus Sections Full Menu View Edit Menu Choice Groups …" at bounding box center [431, 232] width 863 height 722
paste input "450"
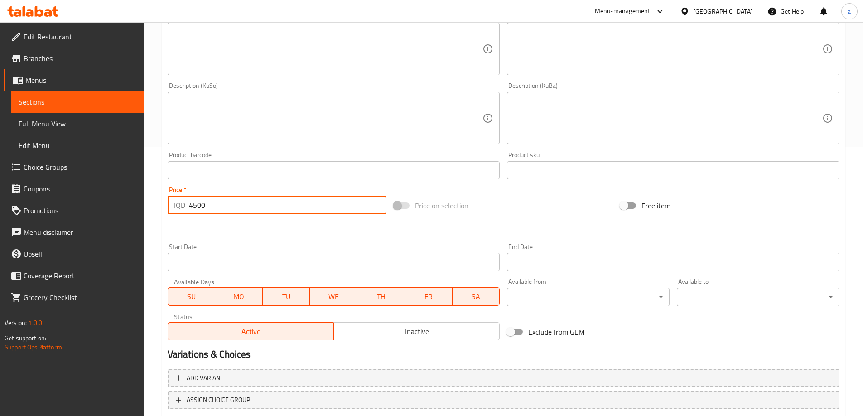
scroll to position [328, 0]
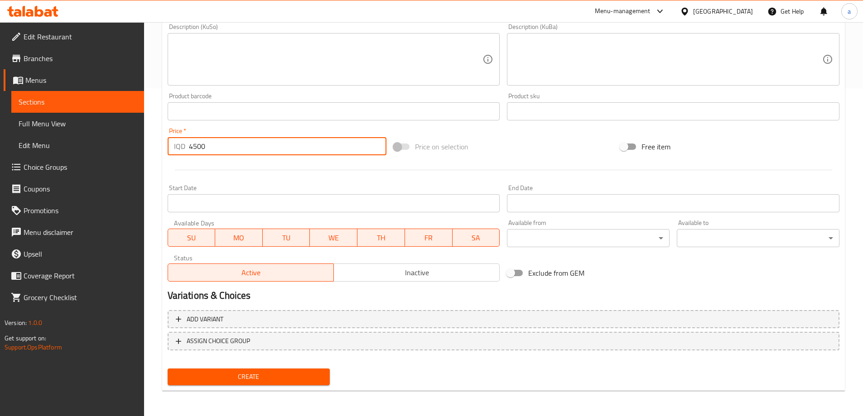
type input "4500"
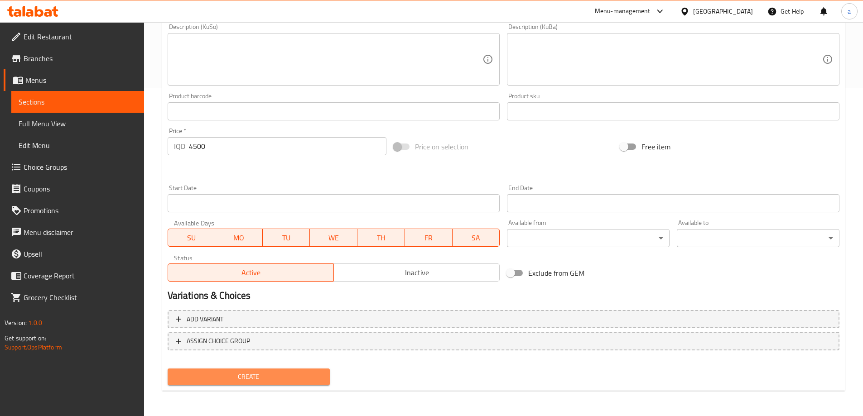
click at [283, 377] on span "Create" at bounding box center [249, 377] width 148 height 11
click at [283, 377] on div at bounding box center [431, 208] width 863 height 416
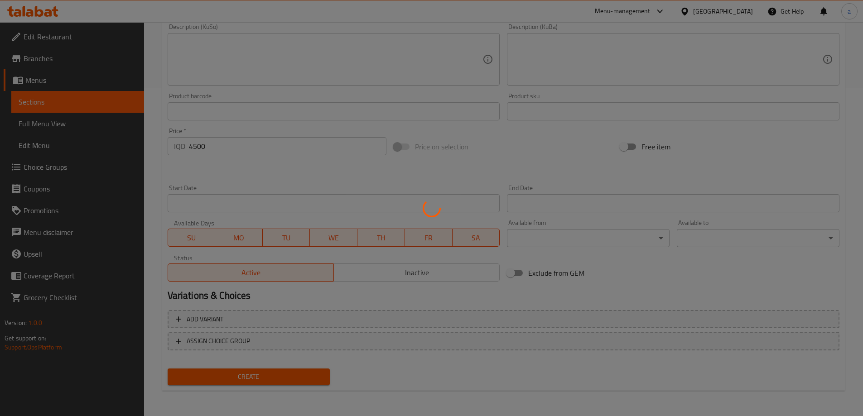
type input "0"
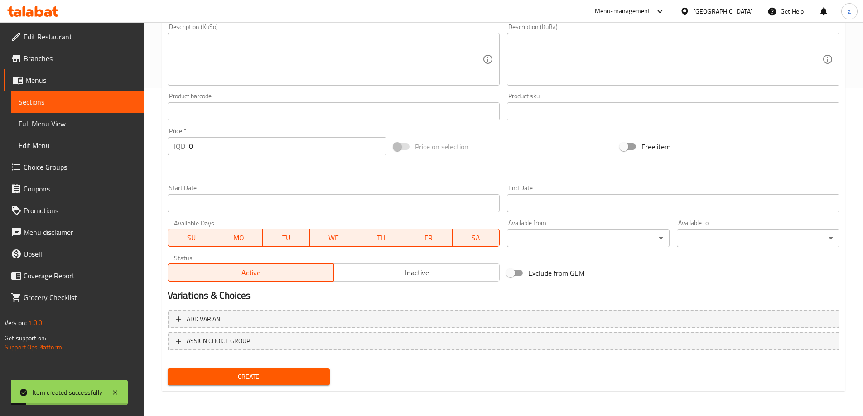
click at [91, 126] on span "Full Menu View" at bounding box center [78, 123] width 118 height 11
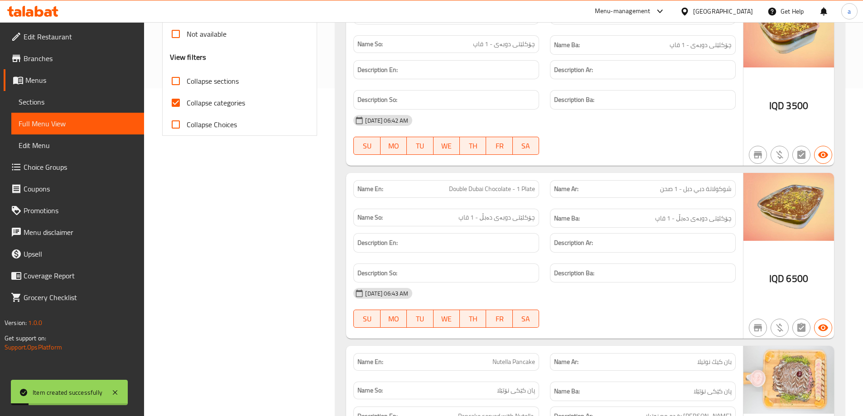
click at [90, 126] on span "Full Menu View" at bounding box center [78, 123] width 118 height 11
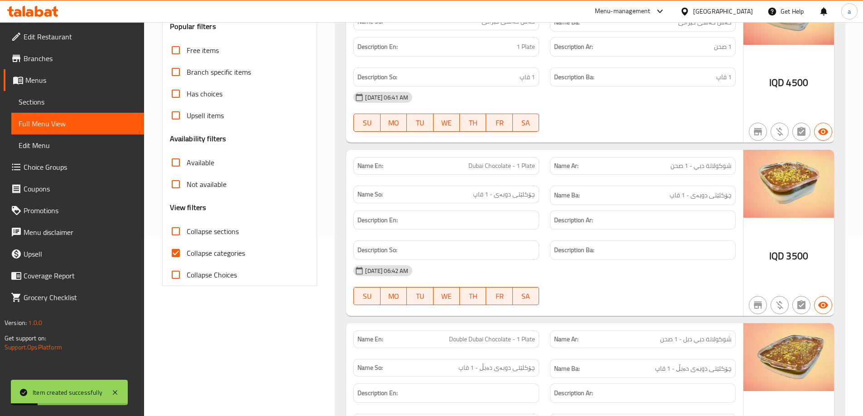
scroll to position [177, 0]
click at [205, 253] on span "Collapse categories" at bounding box center [216, 253] width 58 height 11
click at [187, 253] on input "Collapse categories" at bounding box center [176, 254] width 22 height 22
checkbox input "false"
click at [219, 234] on span "Collapse sections" at bounding box center [213, 232] width 52 height 11
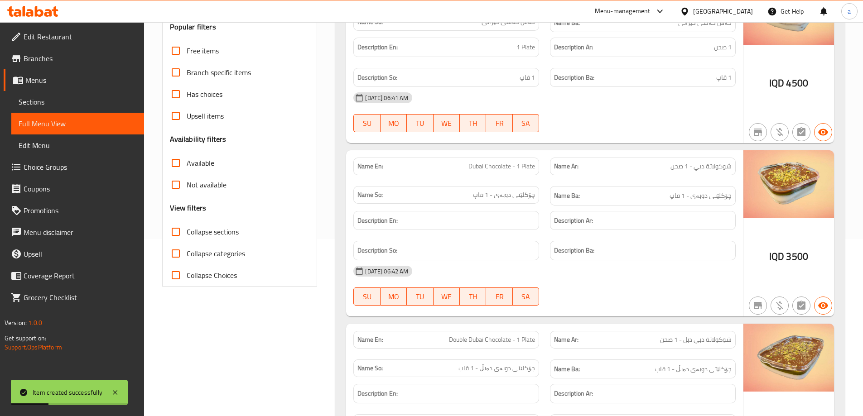
click at [187, 234] on input "Collapse sections" at bounding box center [176, 232] width 22 height 22
checkbox input "true"
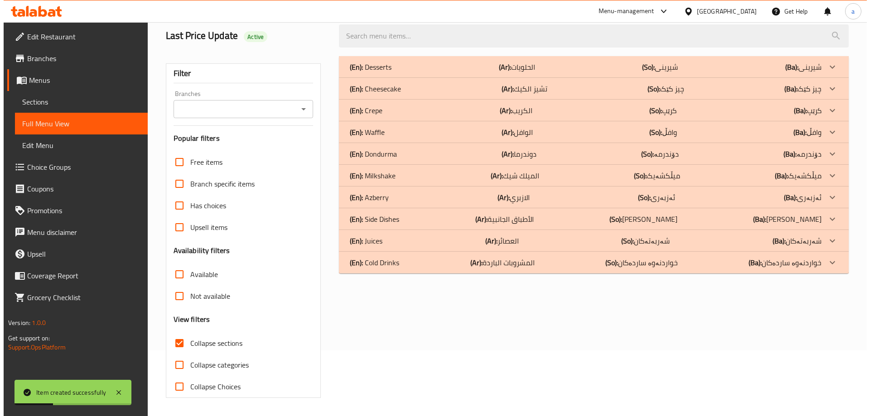
scroll to position [0, 0]
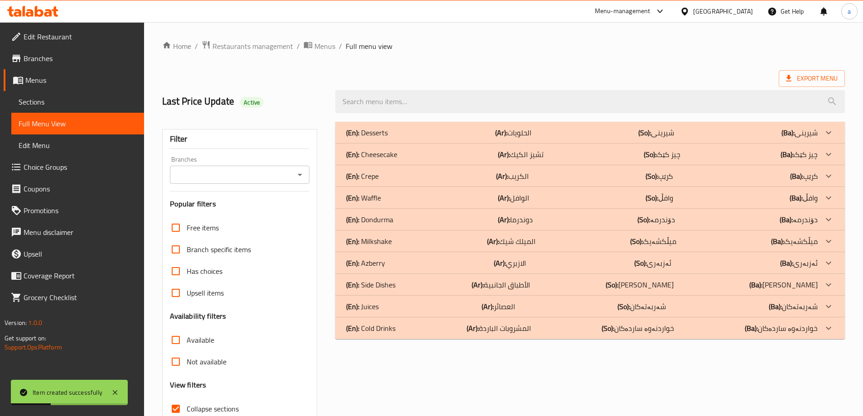
click at [303, 174] on icon "Open" at bounding box center [300, 174] width 11 height 11
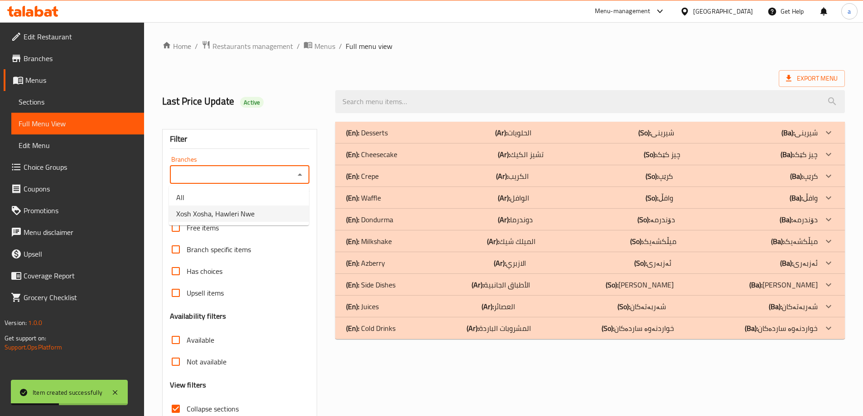
click at [273, 210] on li "Xosh Xosha, Hawleri Nwe" at bounding box center [239, 214] width 140 height 16
type input "Xosh Xosha, Hawleri Nwe"
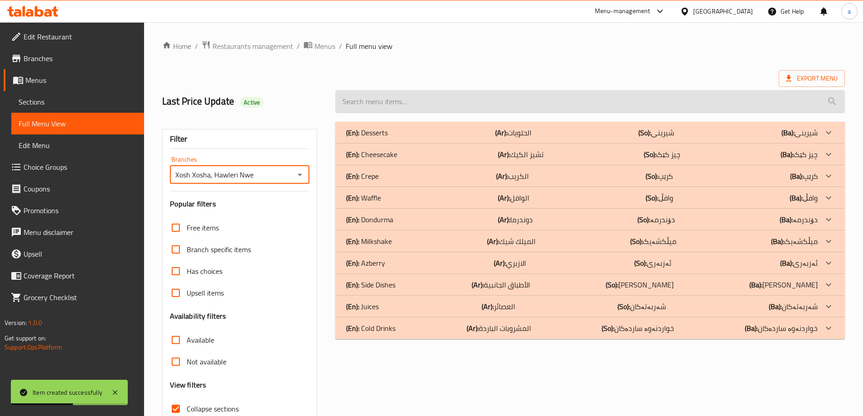
click at [414, 97] on input "search" at bounding box center [590, 101] width 510 height 23
paste input "Fettuccine Crepe"
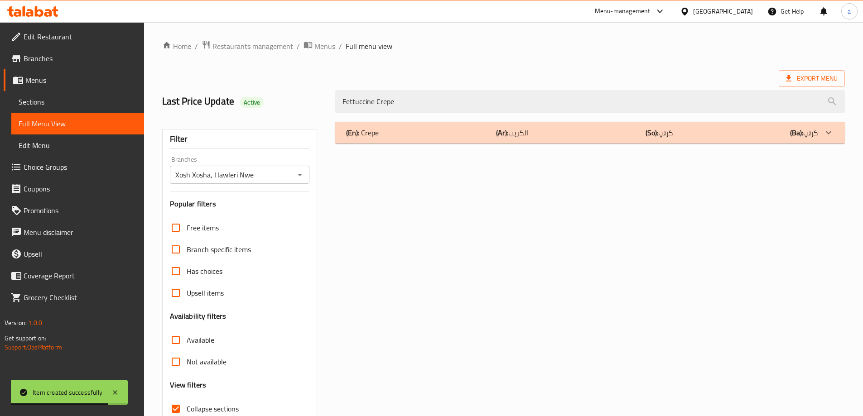
click at [607, 127] on div "(En): Crepe (Ar): الكريب (So): کرێپ (Ba): کرێپ" at bounding box center [582, 132] width 472 height 11
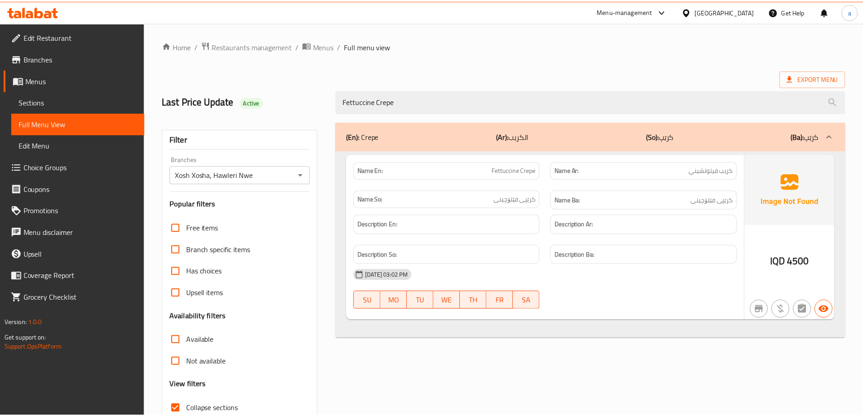
scroll to position [66, 0]
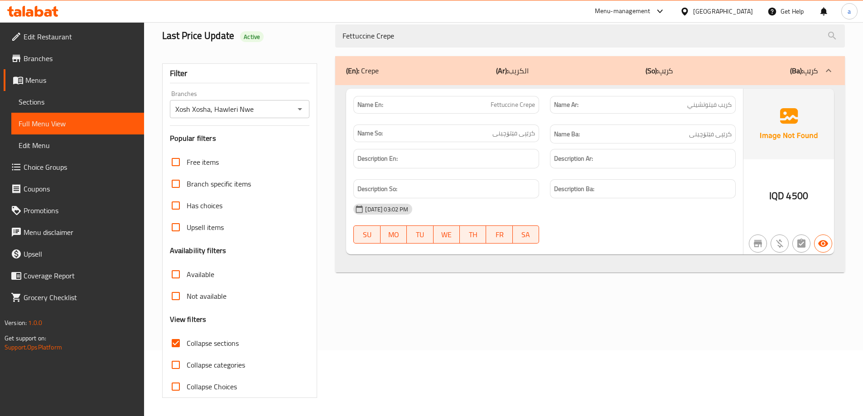
drag, startPoint x: 397, startPoint y: 35, endPoint x: 334, endPoint y: 38, distance: 63.1
click at [334, 38] on div "Fettuccine Crepe" at bounding box center [590, 36] width 521 height 34
paste input "Lemon Mint Mojito"
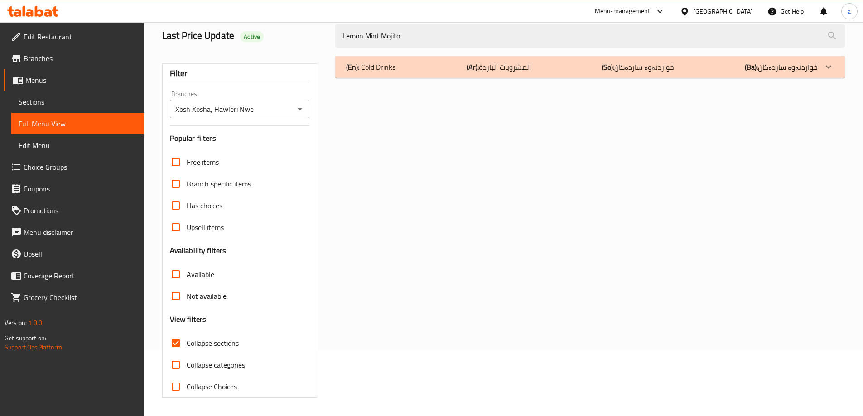
click at [567, 69] on div "(En): Cold Drinks (Ar): المشروبات الباردة (So): خواردنەوە ساردەکان (Ba): خواردن…" at bounding box center [582, 67] width 472 height 11
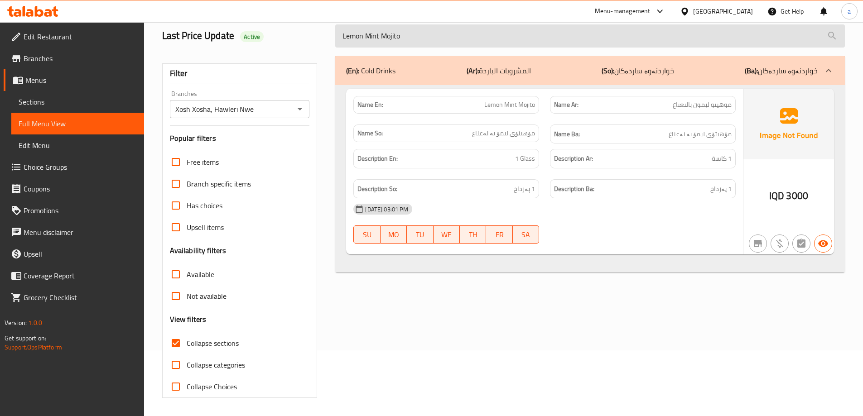
drag, startPoint x: 423, startPoint y: 35, endPoint x: 338, endPoint y: 34, distance: 85.7
click at [338, 34] on input "Lemon Mint Mojito" at bounding box center [590, 35] width 510 height 23
paste input "Blueberry"
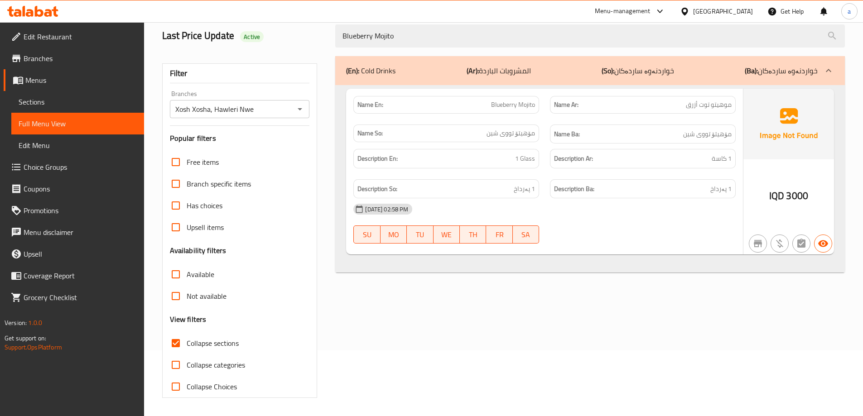
type input "Blueberry Mojito"
click at [101, 111] on link "Sections" at bounding box center [77, 102] width 133 height 22
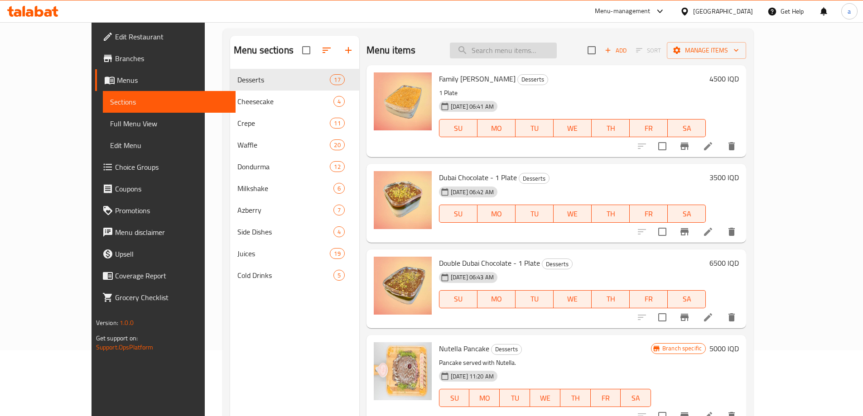
click at [545, 56] on input "search" at bounding box center [503, 51] width 107 height 16
paste input "Lemon Mint Mojito"
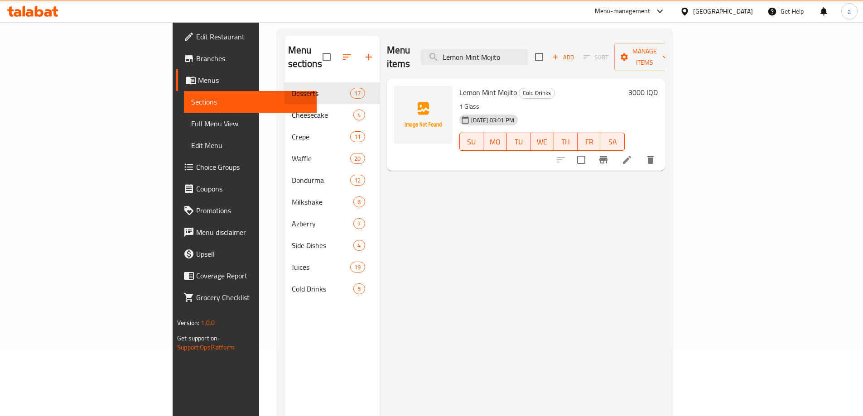
type input "Lemon Mint Mojito"
click at [640, 152] on li at bounding box center [626, 160] width 25 height 16
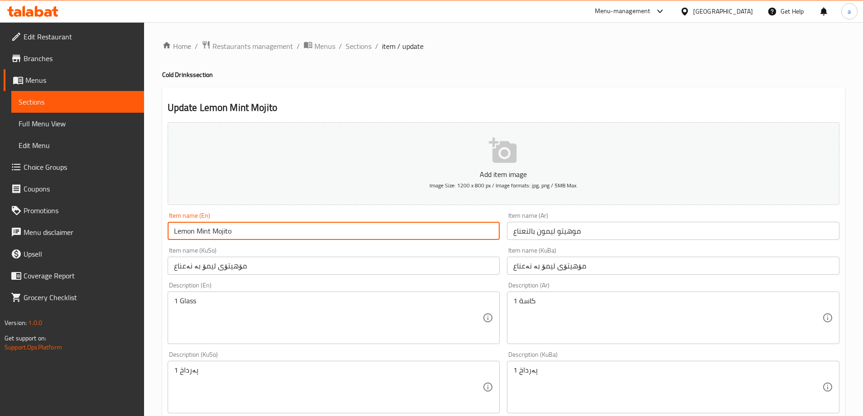
click at [198, 233] on input "Lemon Mint Mojito" at bounding box center [334, 231] width 333 height 18
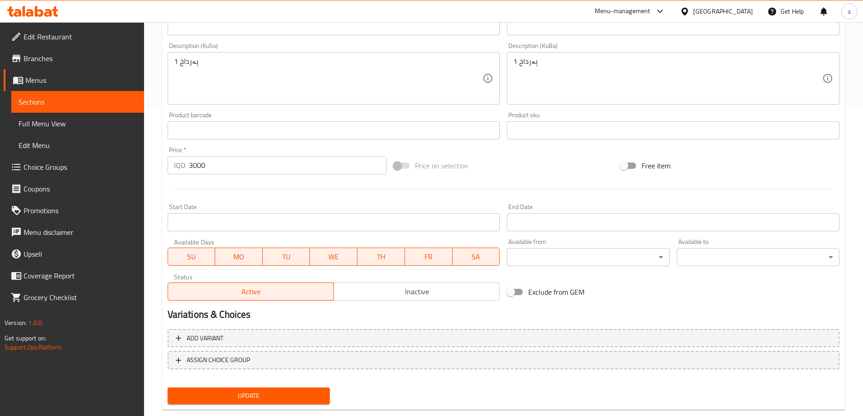
scroll to position [328, 0]
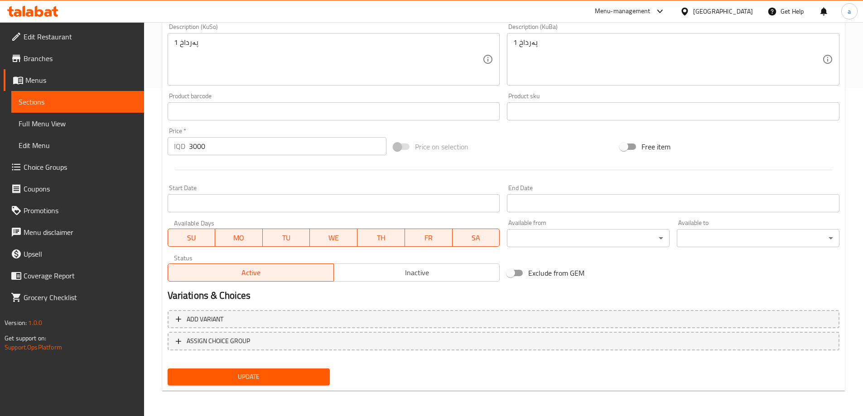
type input "Lemon With Mint Mojito"
click at [281, 372] on span "Update" at bounding box center [249, 377] width 148 height 11
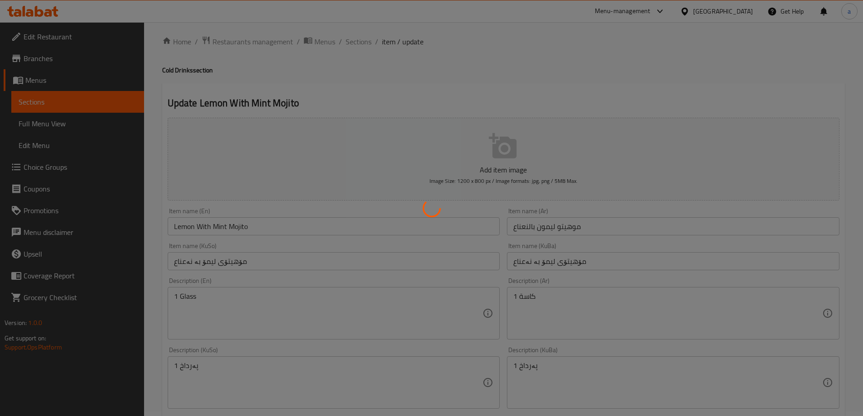
scroll to position [0, 0]
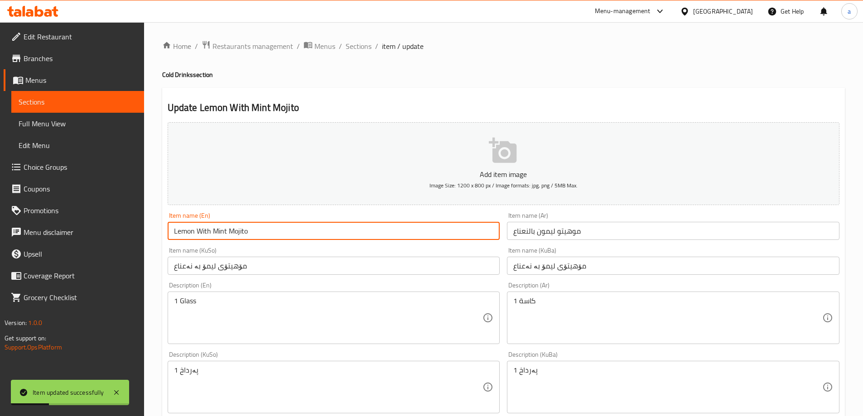
drag, startPoint x: 258, startPoint y: 229, endPoint x: 152, endPoint y: 252, distance: 108.6
click at [152, 252] on div "Home / Restaurants management / Menus / Sections / item / update Cold Drinks se…" at bounding box center [503, 383] width 719 height 722
click at [100, 129] on link "Full Menu View" at bounding box center [77, 124] width 133 height 22
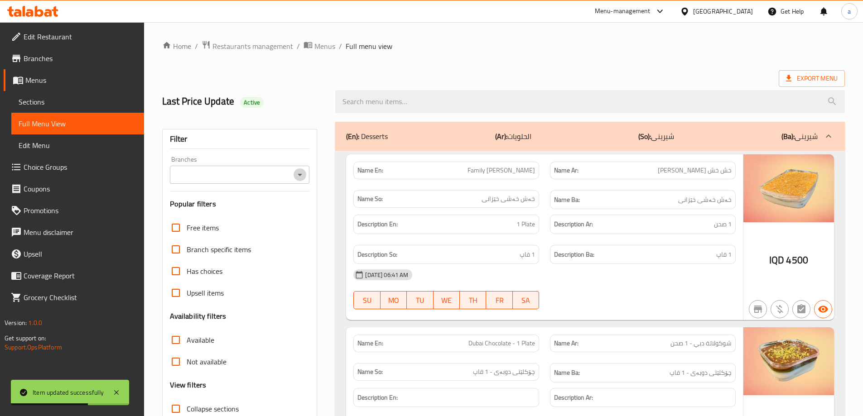
click at [298, 179] on icon "Open" at bounding box center [300, 174] width 11 height 11
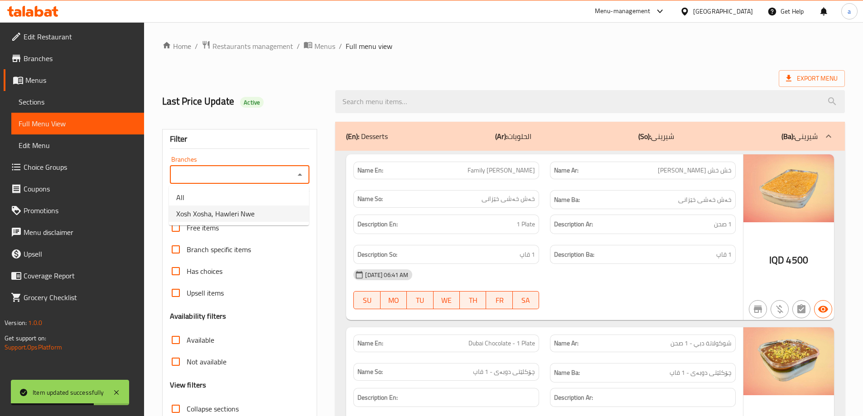
click at [281, 214] on li "Xosh Xosha, Hawleri Nwe" at bounding box center [239, 214] width 140 height 16
type input "Xosh Xosha, Hawleri Nwe"
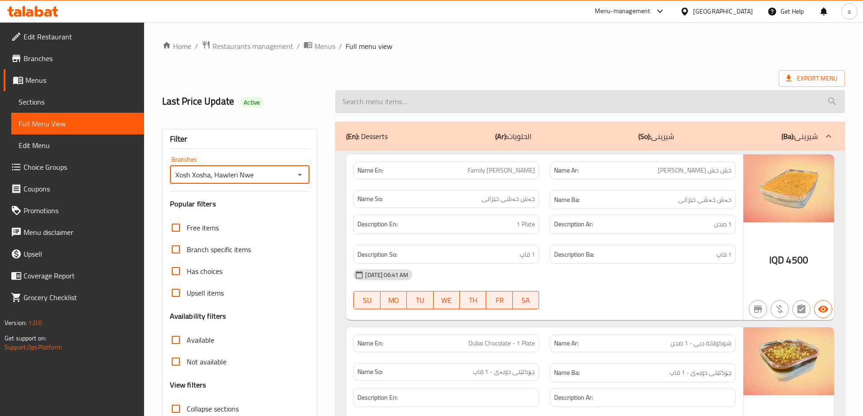
click at [412, 104] on input "search" at bounding box center [590, 101] width 510 height 23
paste input "Lemon With Mint Mojito"
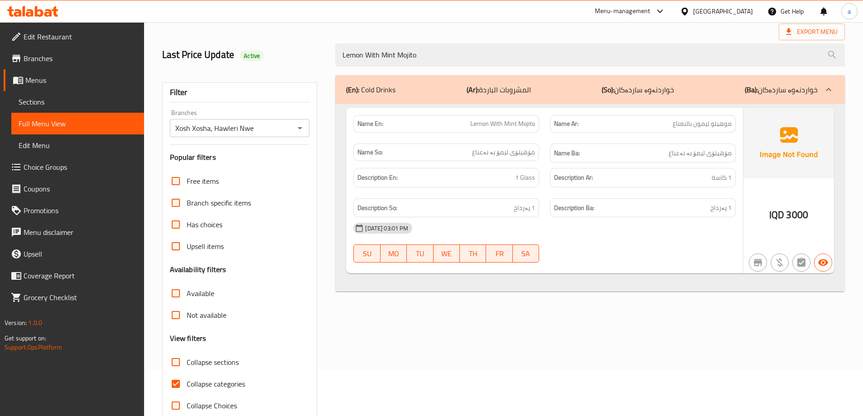
scroll to position [66, 0]
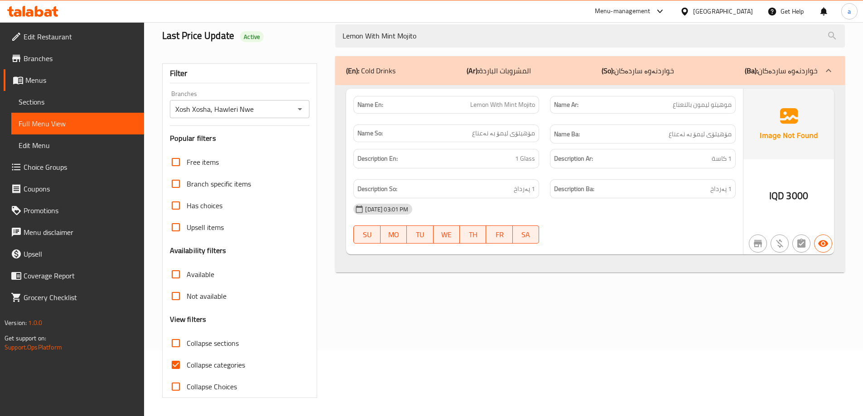
type input "Lemon With Mint Mojito"
click at [208, 366] on span "Collapse categories" at bounding box center [216, 365] width 58 height 11
click at [187, 366] on input "Collapse categories" at bounding box center [176, 365] width 22 height 22
checkbox input "false"
click at [50, 10] on icon at bounding box center [48, 13] width 8 height 8
